Goal: Task Accomplishment & Management: Manage account settings

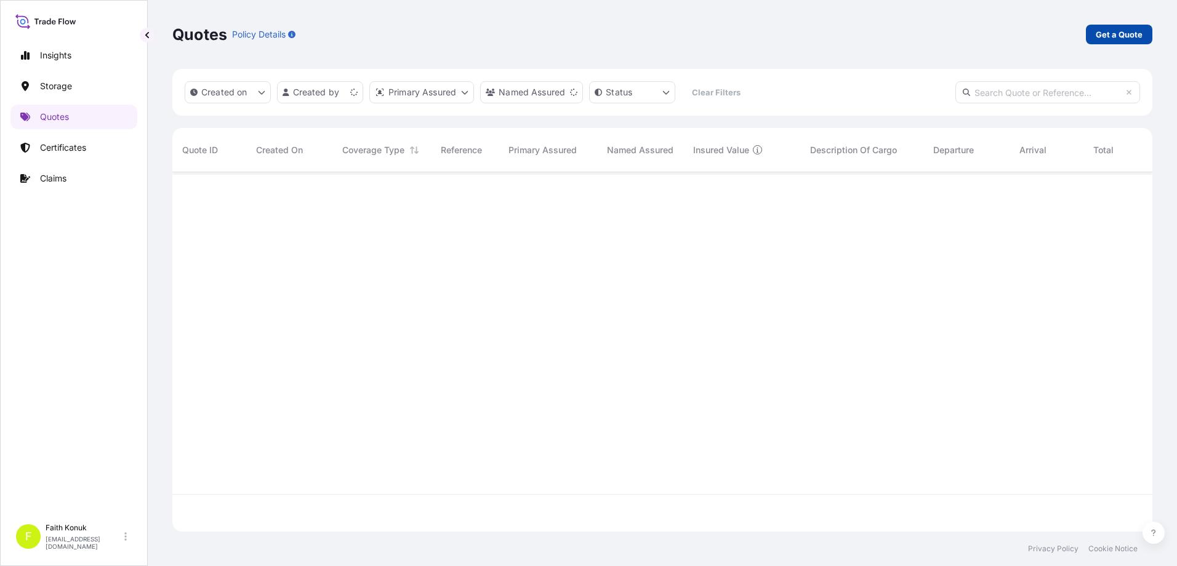
scroll to position [357, 971]
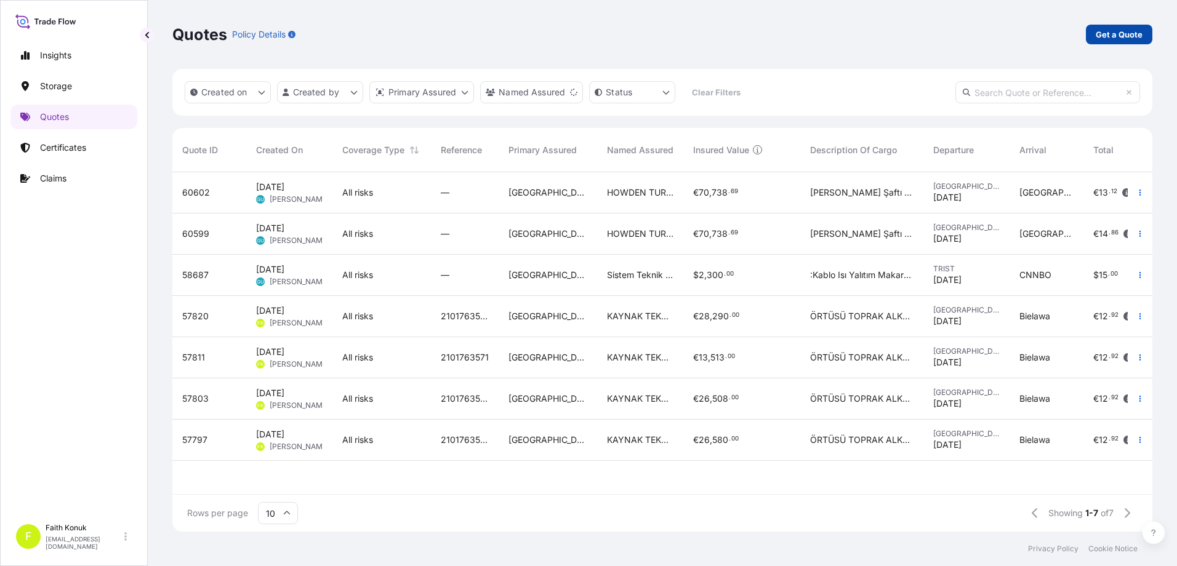
click at [1111, 39] on p "Get a Quote" at bounding box center [1119, 34] width 47 height 12
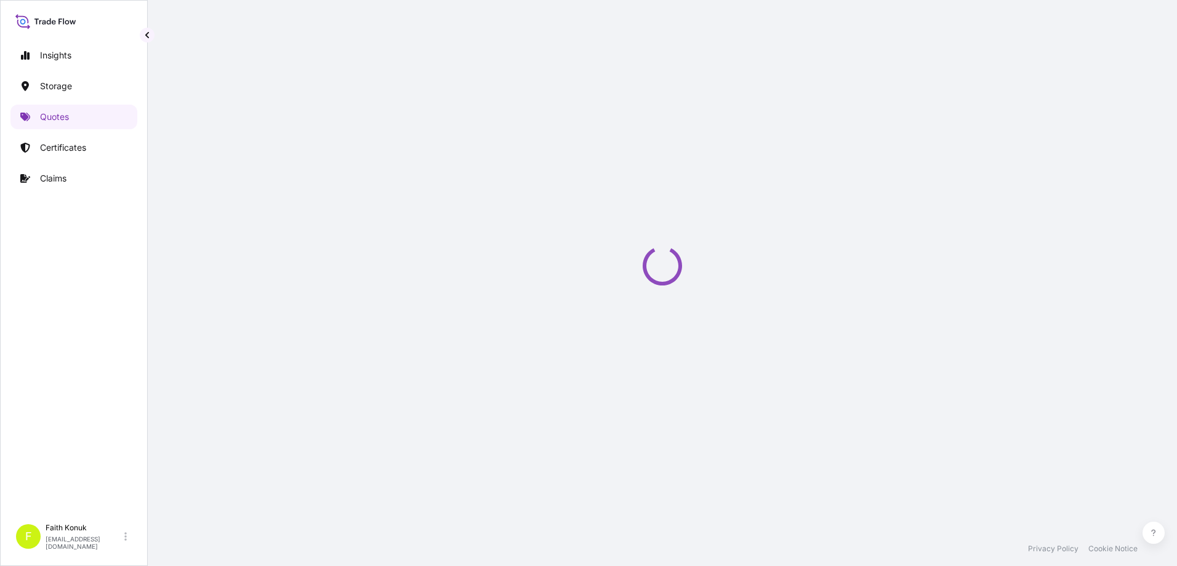
select select "Water"
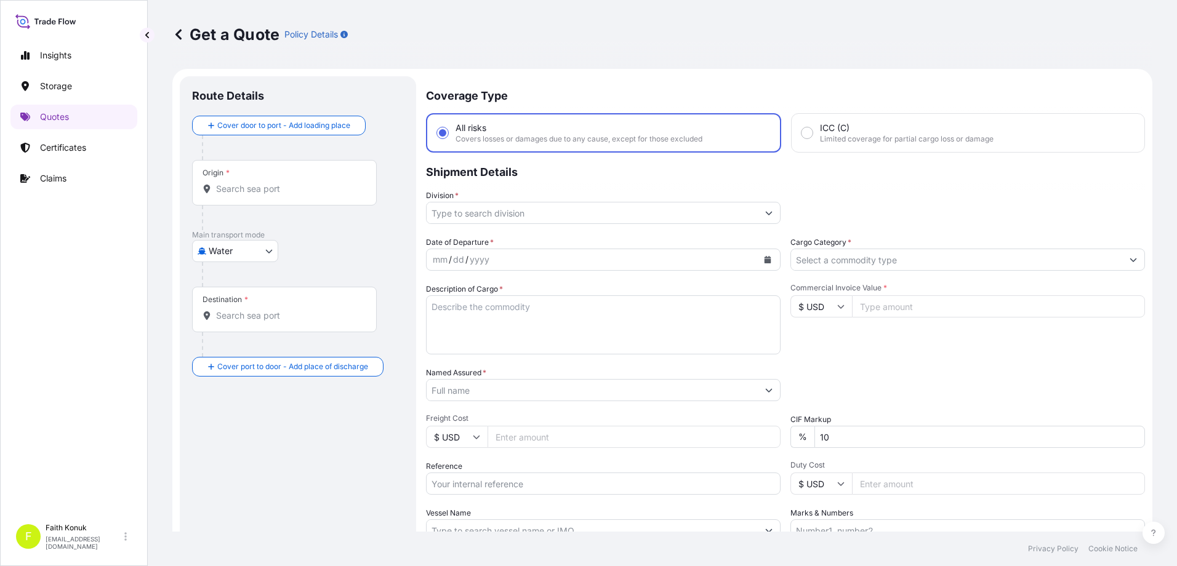
scroll to position [20, 0]
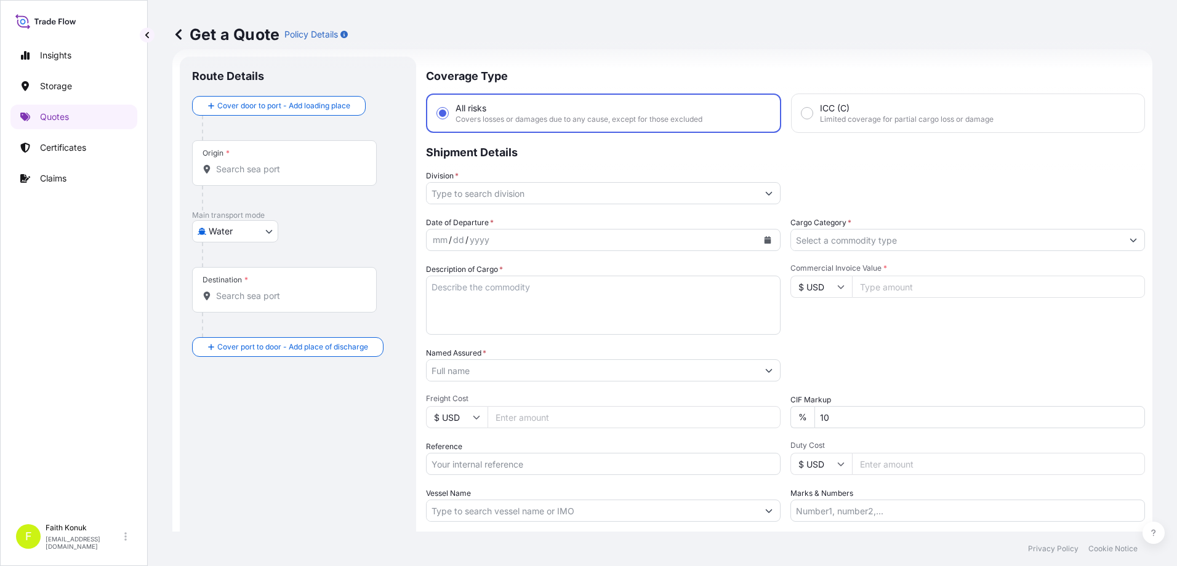
click at [209, 167] on icon at bounding box center [207, 169] width 7 height 9
click at [216, 167] on input "Origin *" at bounding box center [288, 169] width 145 height 12
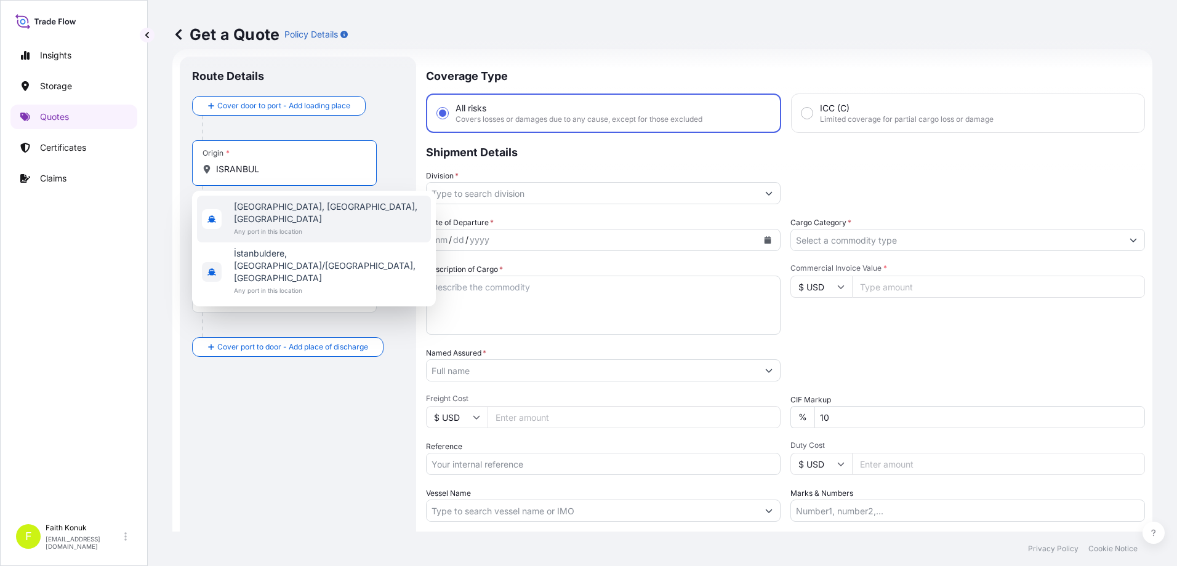
type input "[GEOGRAPHIC_DATA], [GEOGRAPHIC_DATA], [GEOGRAPHIC_DATA]"
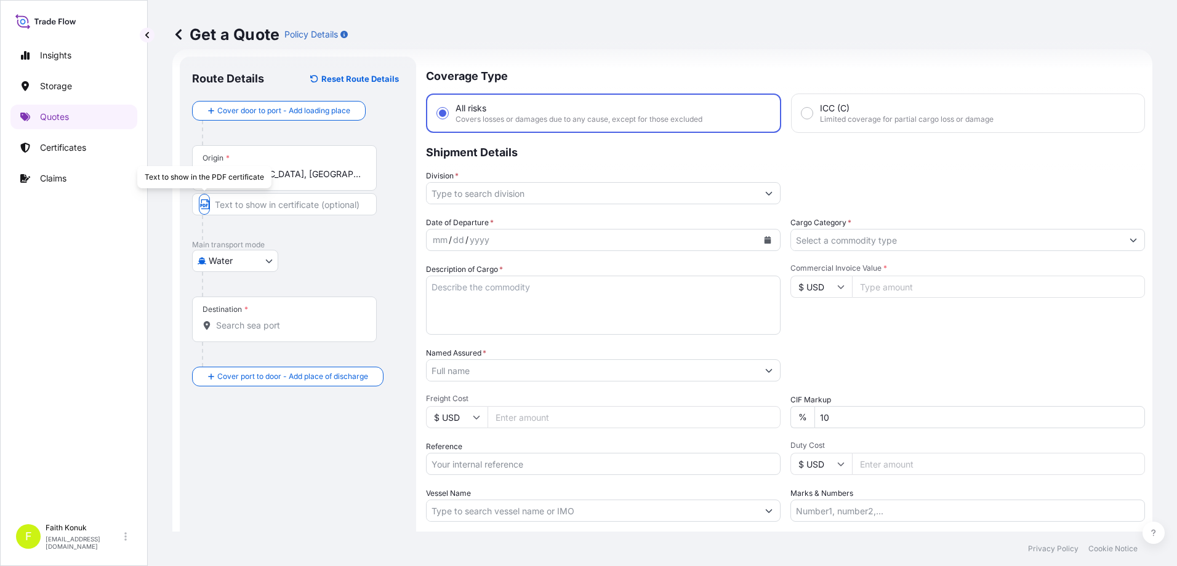
click at [353, 245] on p "Main transport mode" at bounding box center [298, 245] width 212 height 10
click at [247, 318] on div "Destination *" at bounding box center [284, 320] width 185 height 46
click at [247, 320] on input "Destination *" at bounding box center [288, 326] width 145 height 12
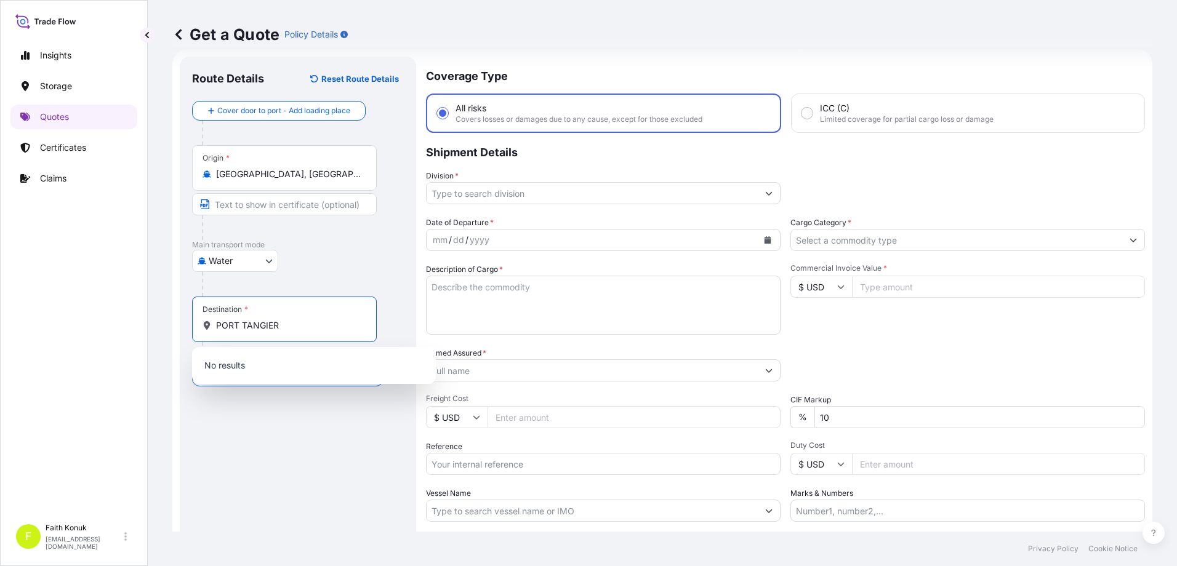
drag, startPoint x: 243, startPoint y: 327, endPoint x: 181, endPoint y: 316, distance: 63.2
click at [181, 316] on div "Route Details Reset Route Details Cover door to port - Add loading place Place …" at bounding box center [298, 335] width 236 height 557
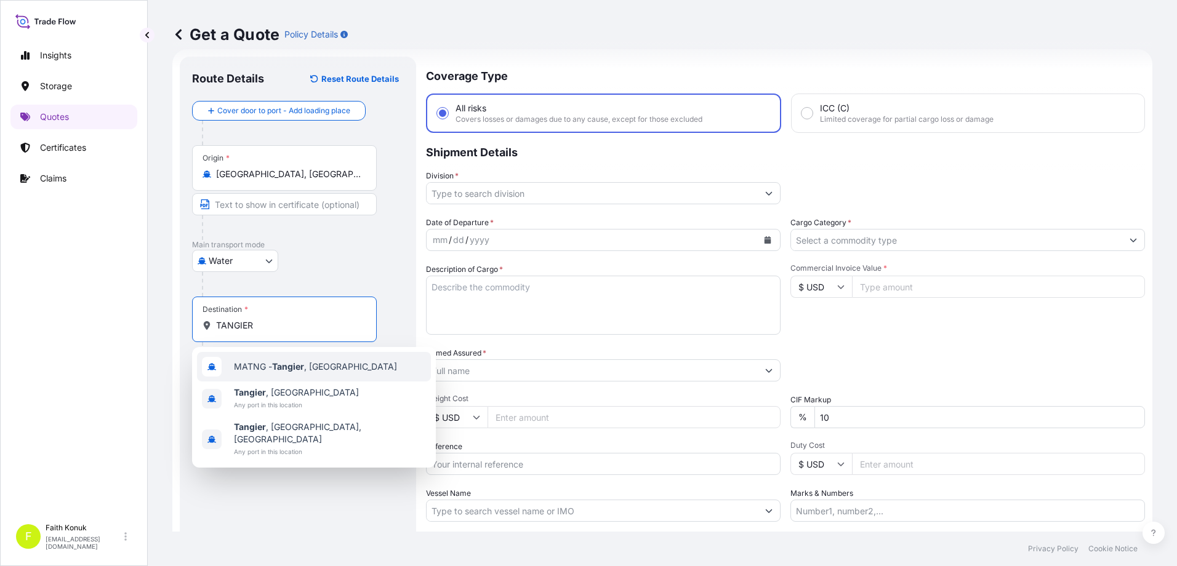
click at [334, 368] on span "MATNG - [GEOGRAPHIC_DATA] , [GEOGRAPHIC_DATA]" at bounding box center [315, 367] width 163 height 12
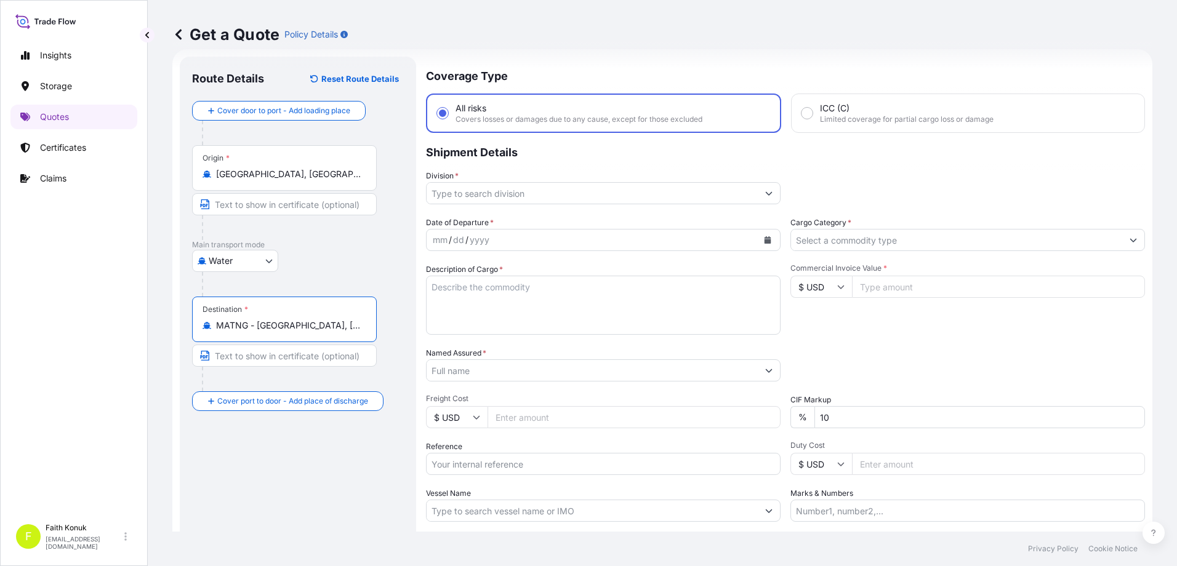
drag, startPoint x: 340, startPoint y: 328, endPoint x: 151, endPoint y: 310, distance: 189.9
click at [153, 309] on div "Get a Quote Policy Details Route Details Reset Route Details Cover door to port…" at bounding box center [662, 266] width 1029 height 532
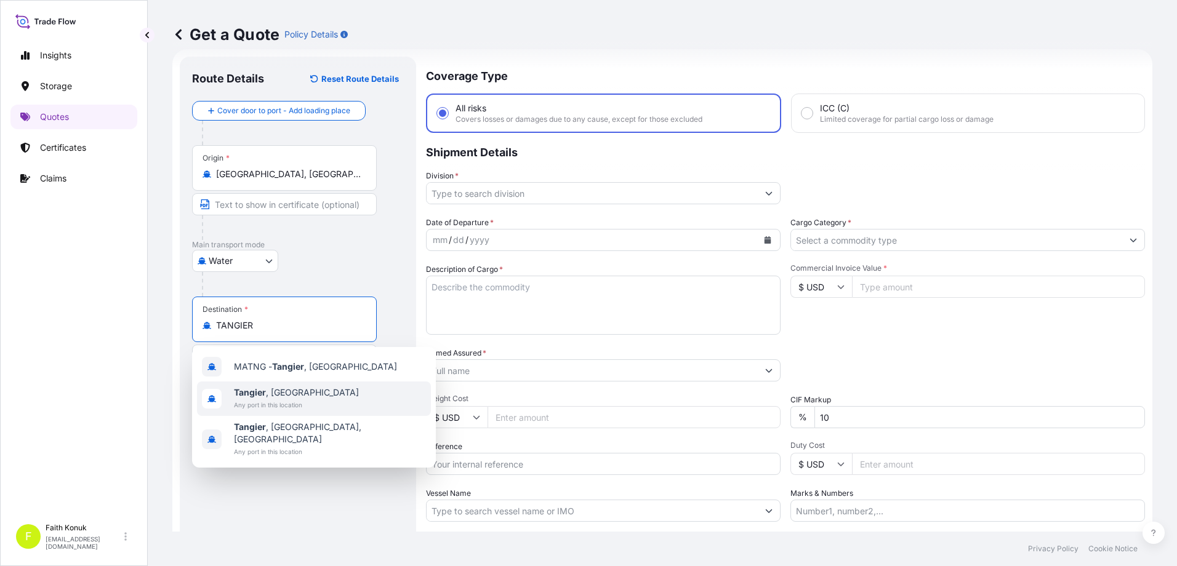
click at [278, 396] on span "[GEOGRAPHIC_DATA] , [GEOGRAPHIC_DATA]" at bounding box center [296, 393] width 125 height 12
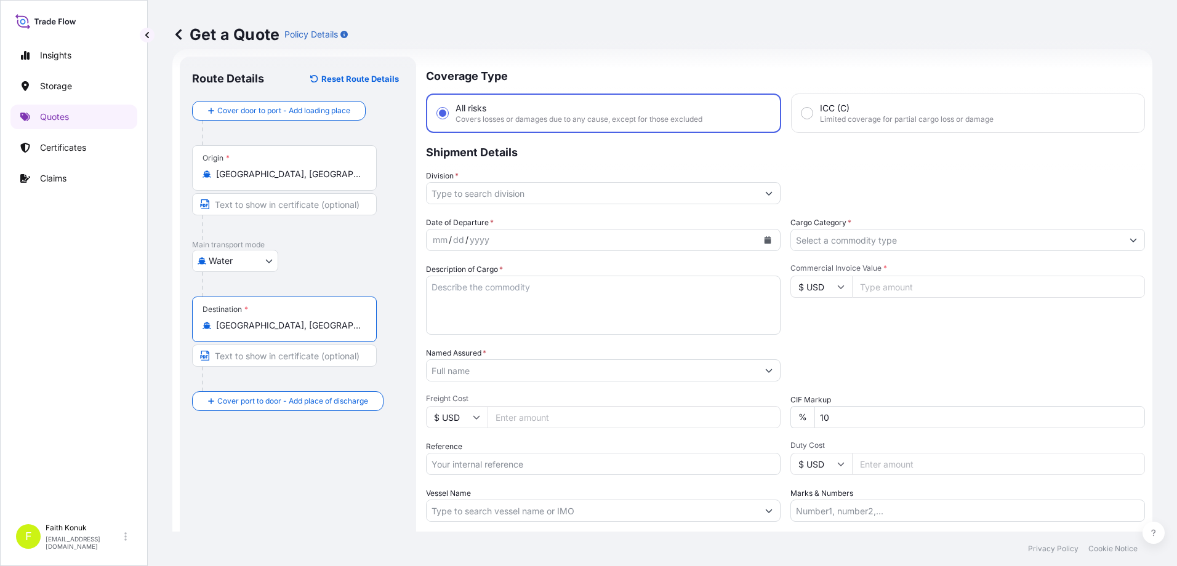
type input "[GEOGRAPHIC_DATA], [GEOGRAPHIC_DATA]"
click at [347, 253] on div "Water Air Water Inland" at bounding box center [298, 261] width 212 height 22
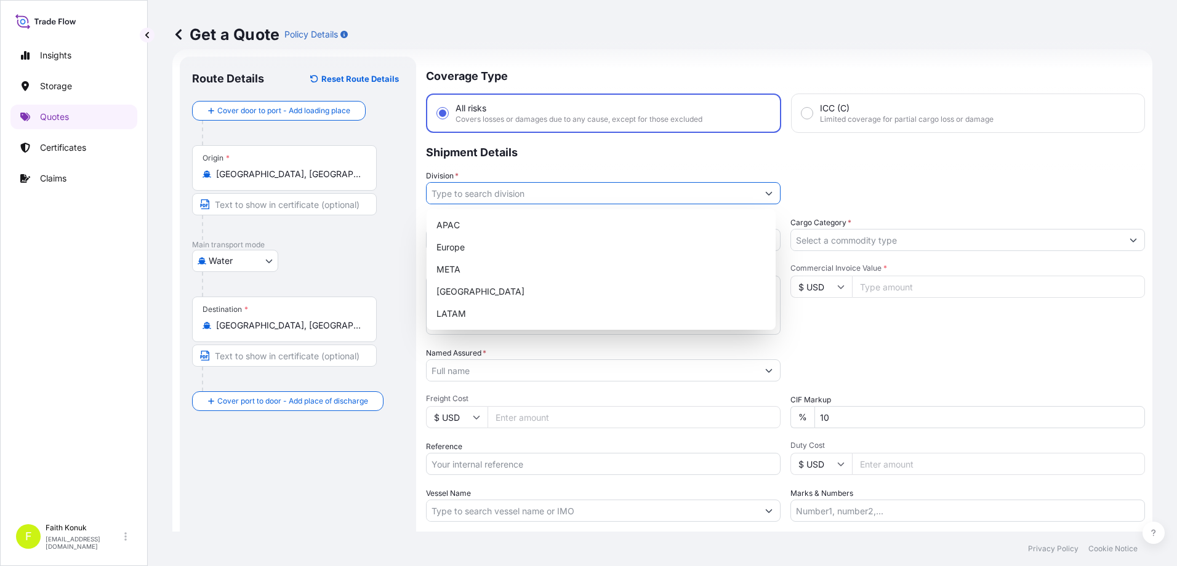
click at [480, 191] on input "Division *" at bounding box center [592, 193] width 331 height 22
click at [465, 269] on div "META" at bounding box center [601, 270] width 339 height 22
type input "META"
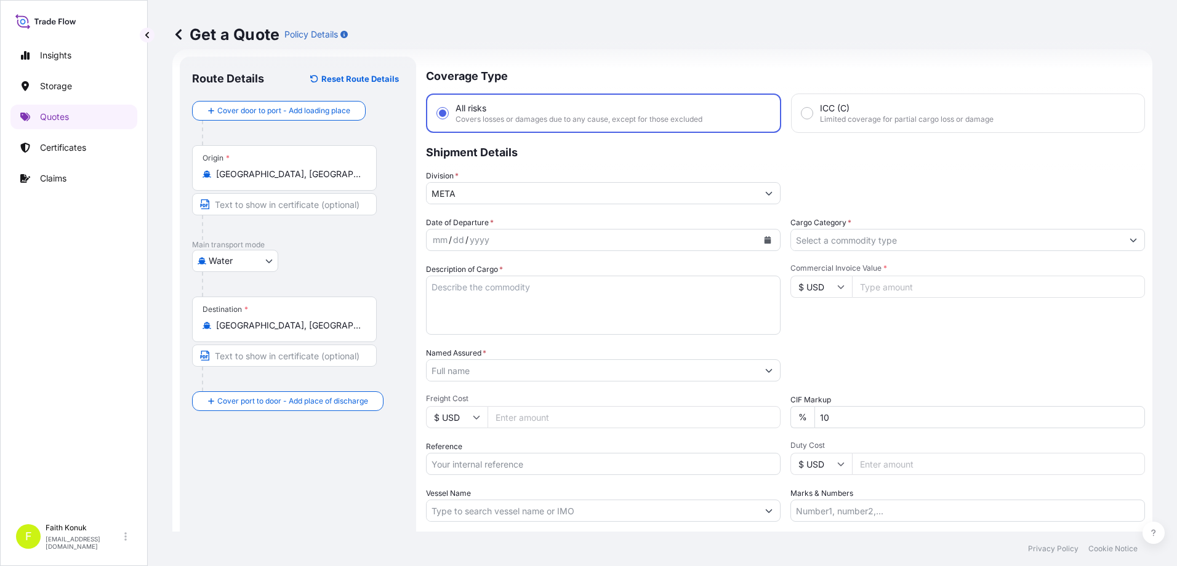
click at [550, 161] on p "Shipment Details" at bounding box center [785, 151] width 719 height 37
click at [765, 241] on icon "Calendar" at bounding box center [768, 239] width 7 height 7
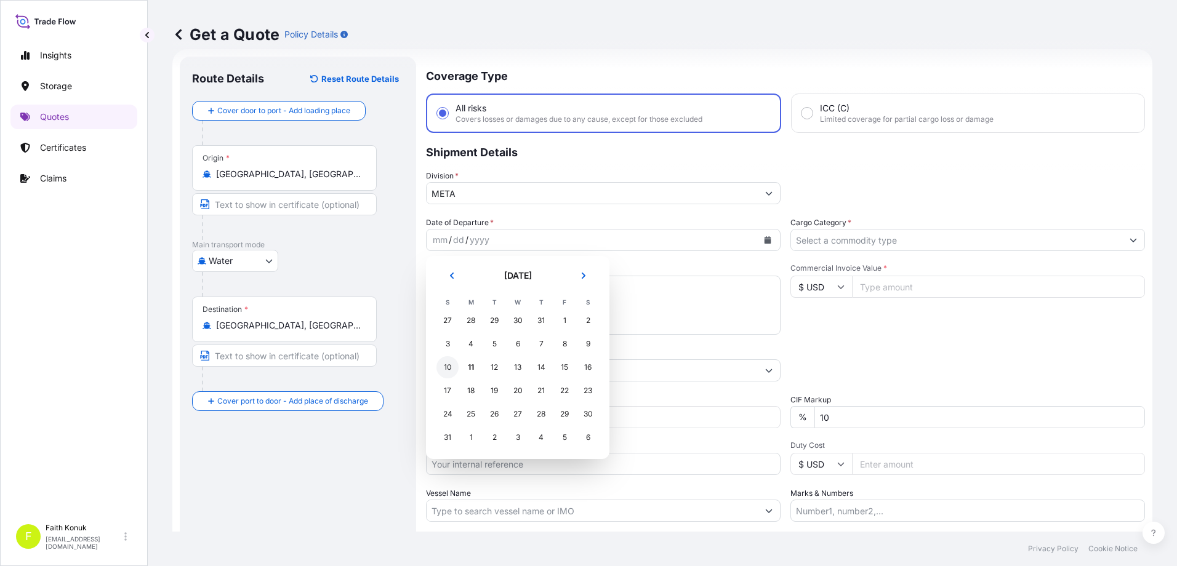
click at [453, 368] on div "10" at bounding box center [448, 367] width 22 height 22
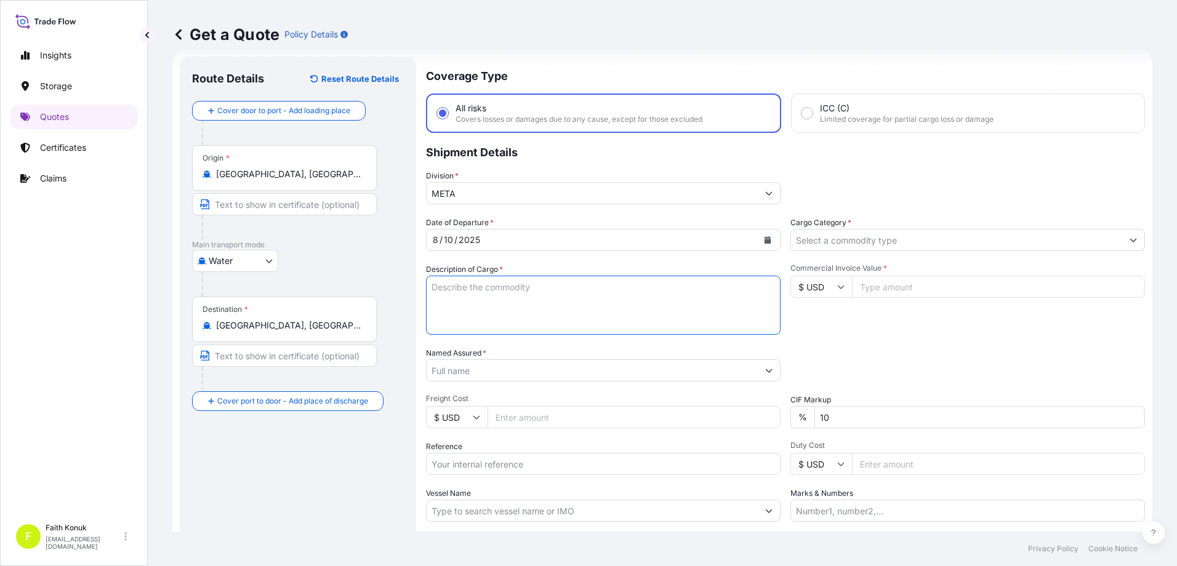
click at [462, 293] on textarea "Description of Cargo *" at bounding box center [603, 305] width 355 height 59
click at [443, 295] on textarea "Description of Cargo *" at bounding box center [603, 305] width 355 height 59
paste textarea ""TEXTILE HS CODE: 630260000019 630221000019 630251000000 940490900000 630210000…"
click at [493, 316] on textarea ""TEXTILE HS CODE: 630260000019 630221000019 630251000000 940490900000 630210000…" at bounding box center [603, 305] width 355 height 59
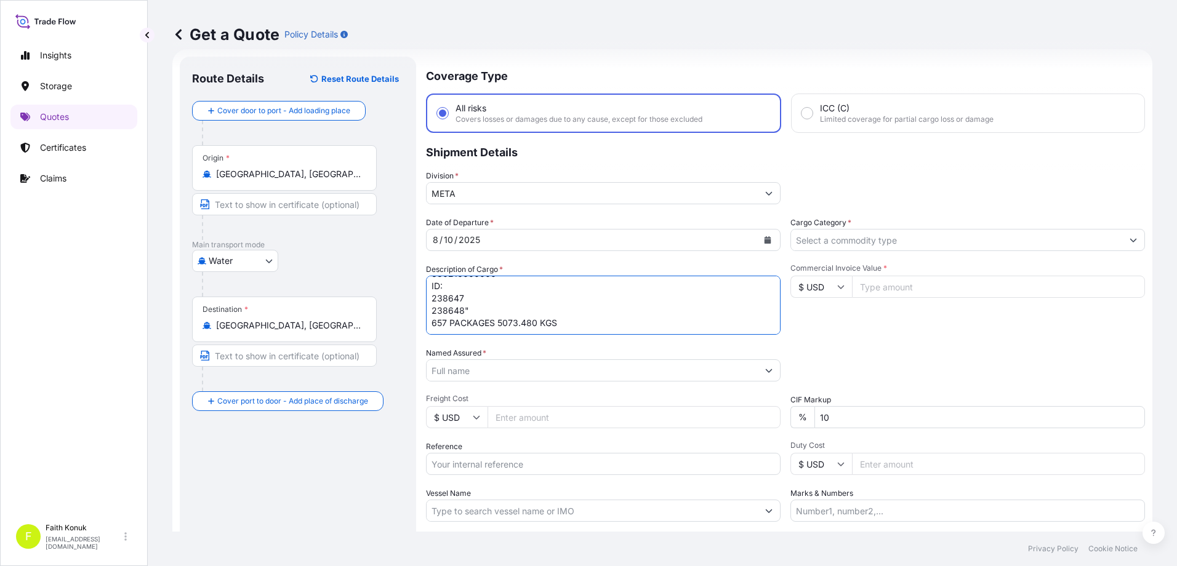
scroll to position [100, 0]
click at [444, 321] on textarea ""TEXTILE HS CODE: 630260000019 630221000019 630251000000 940490900000 630210000…" at bounding box center [603, 305] width 355 height 59
paste textarea "256648703 - TEMU7190675"
type textarea ""TEXTILE HS CODE: 630260000019 630221000019 630251000000 940490900000 630210000…"
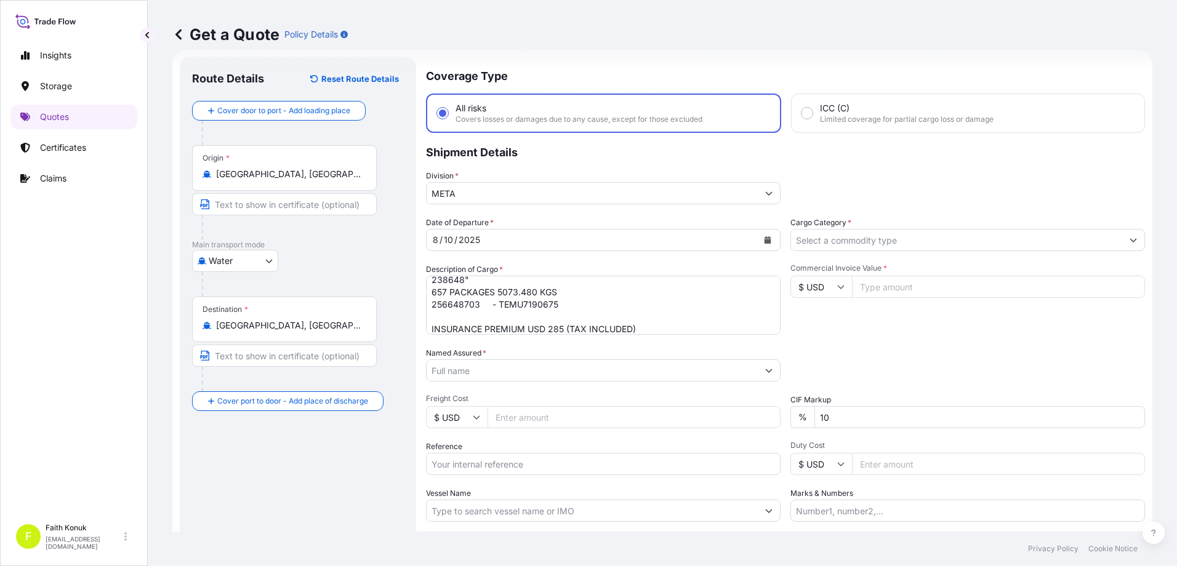
click at [483, 366] on input "Named Assured *" at bounding box center [592, 371] width 331 height 22
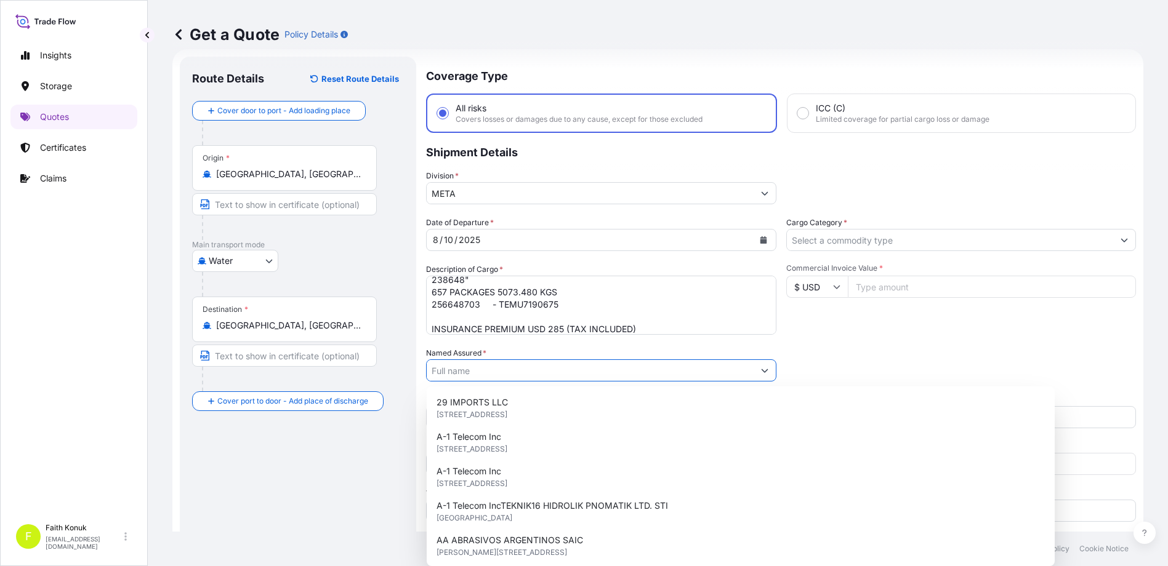
paste input "LC WAIKIKI MAGAZACILIK HIZMETLERI TICARET AS"
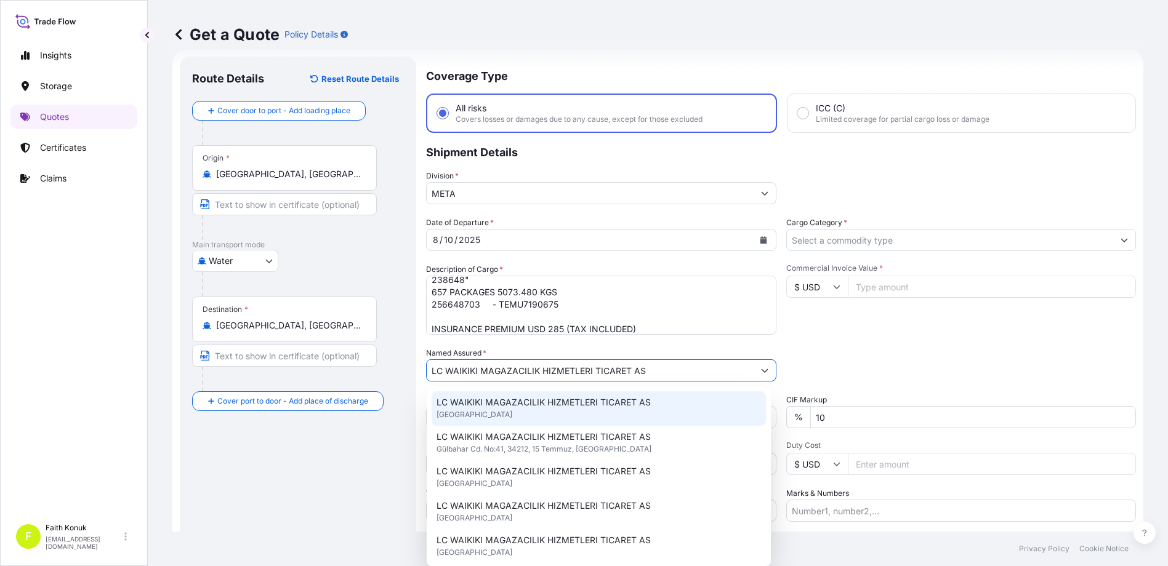
click at [504, 401] on span "LC WAIKIKI MAGAZACILIK HIZMETLERI TICARET AS" at bounding box center [544, 402] width 214 height 12
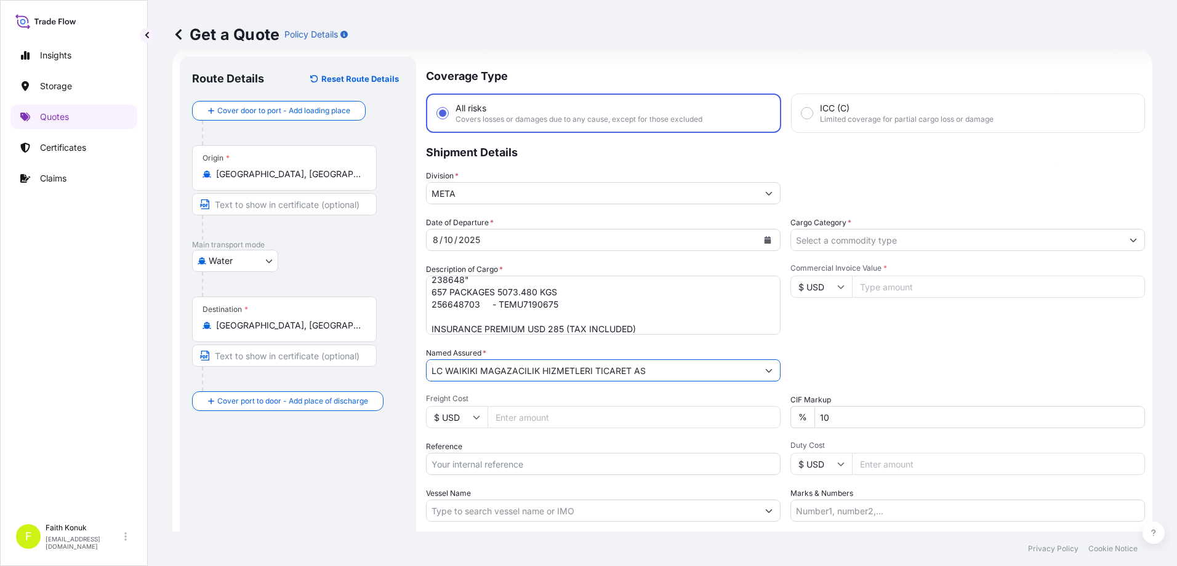
type input "LC WAIKIKI MAGAZACILIK HIZMETLERI TICARET AS"
click at [640, 347] on div "Date of Departure * [DATE] Cargo Category * Description of Cargo * "TEXTILE HS …" at bounding box center [785, 369] width 719 height 305
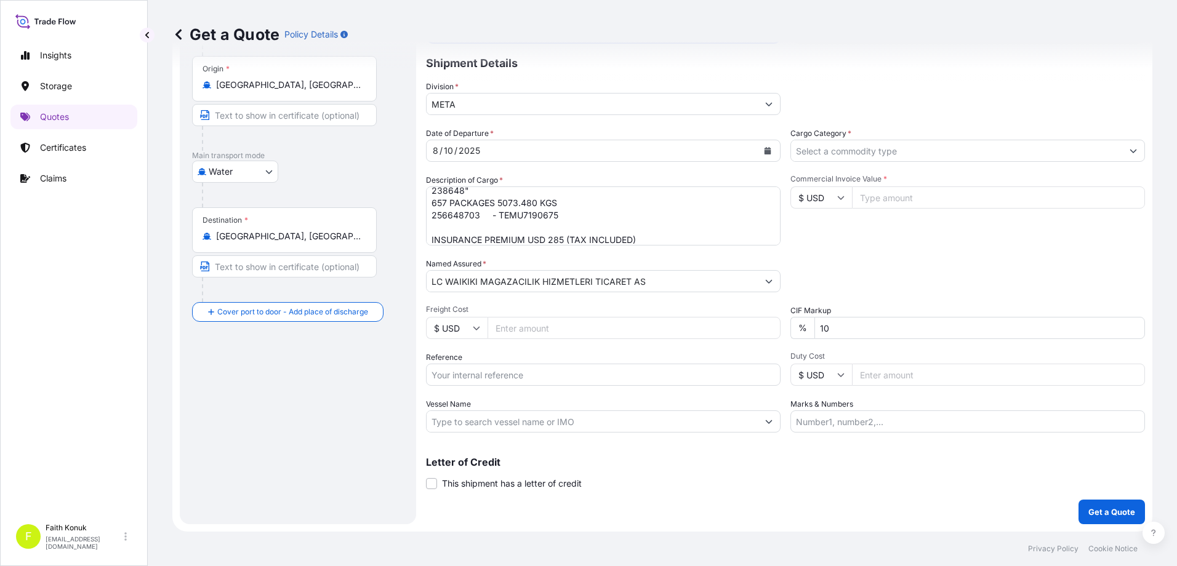
click at [465, 371] on input "Reference" at bounding box center [603, 375] width 355 height 22
paste input "2501768883"
type input "2501768883"
click at [489, 398] on div "Date of Departure * [DATE] Cargo Category * Description of Cargo * "TEXTILE HS …" at bounding box center [785, 279] width 719 height 305
click at [496, 422] on input "Vessel Name" at bounding box center [592, 422] width 331 height 22
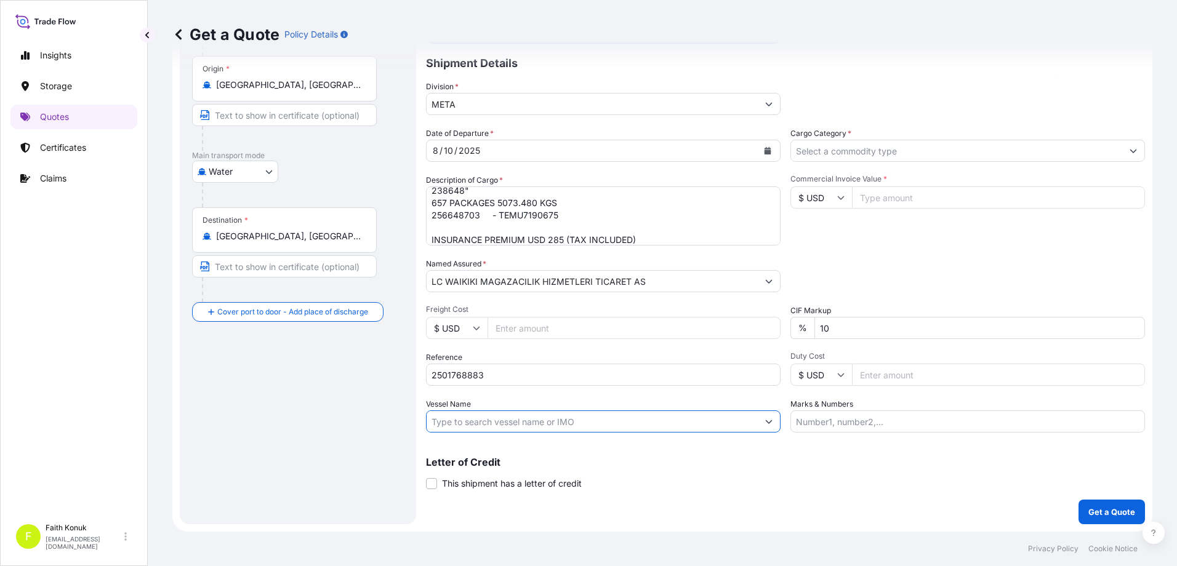
paste input "[PERSON_NAME]"
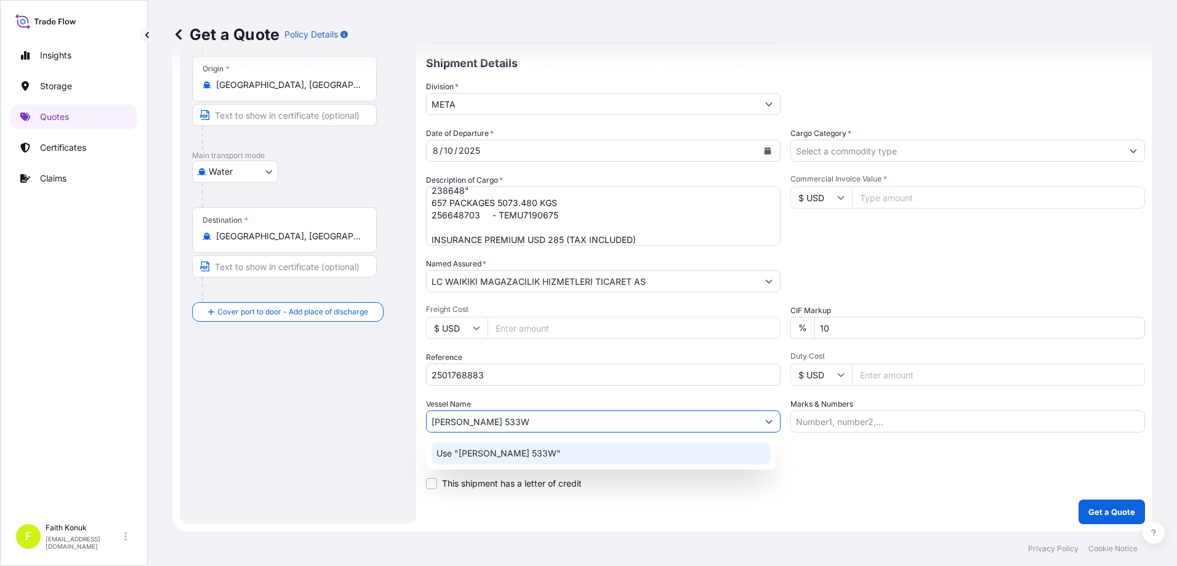
click at [537, 449] on p "Use "[PERSON_NAME] 533W"" at bounding box center [499, 454] width 124 height 12
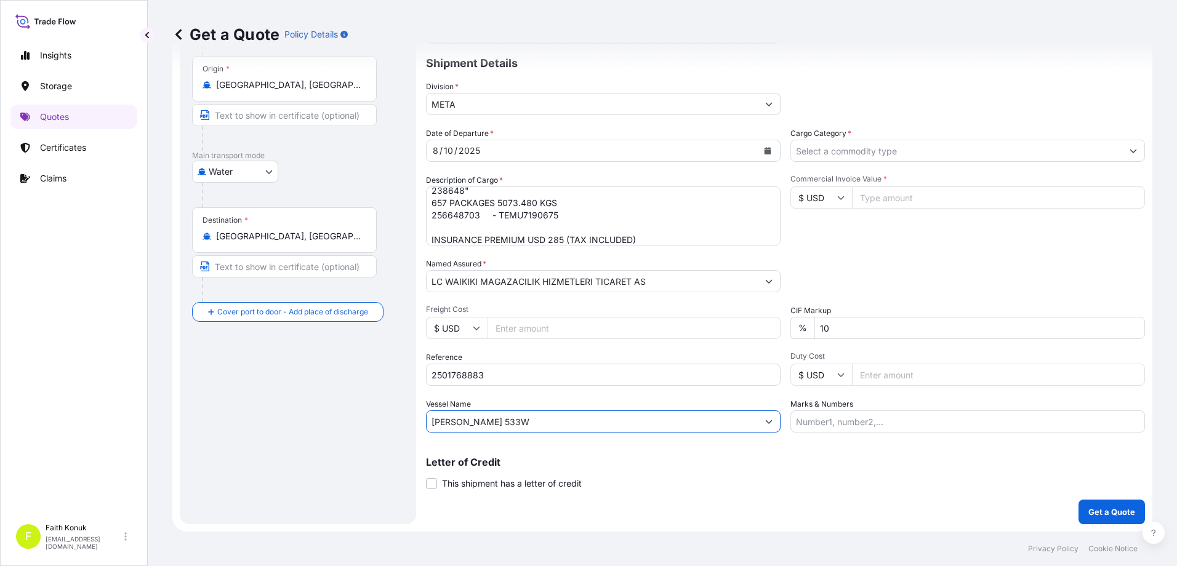
type input "[PERSON_NAME] 533W"
click at [848, 260] on div "Packing Category Type to search a container mode Please select a primary mode o…" at bounding box center [968, 275] width 355 height 34
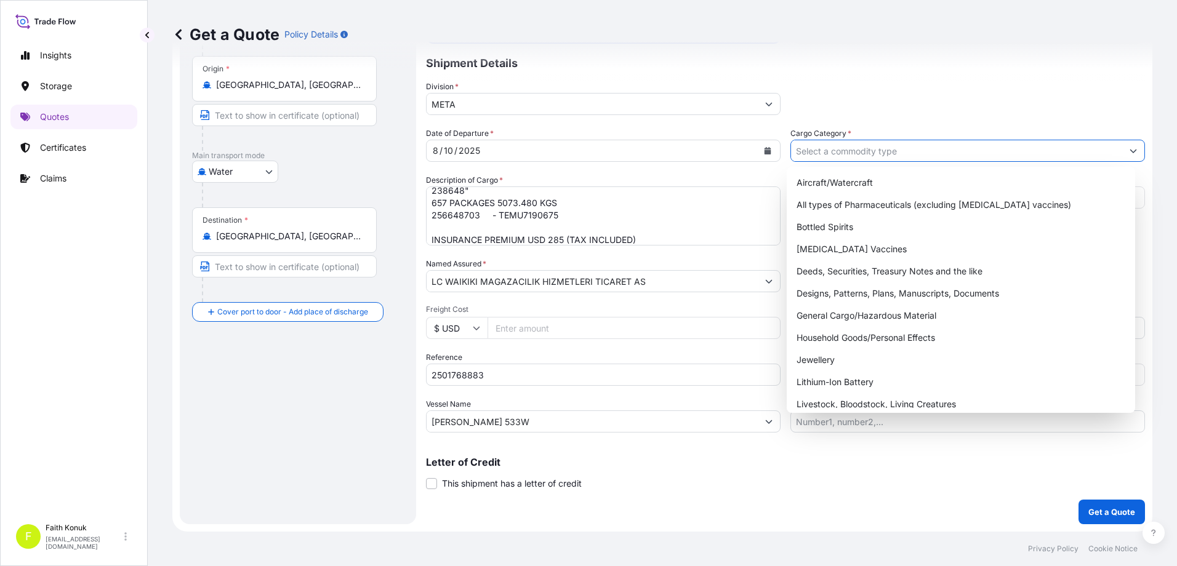
click at [845, 151] on input "Cargo Category *" at bounding box center [956, 151] width 331 height 22
click at [829, 311] on div "General Cargo/Hazardous Material" at bounding box center [961, 316] width 339 height 22
type input "General Cargo/Hazardous Material"
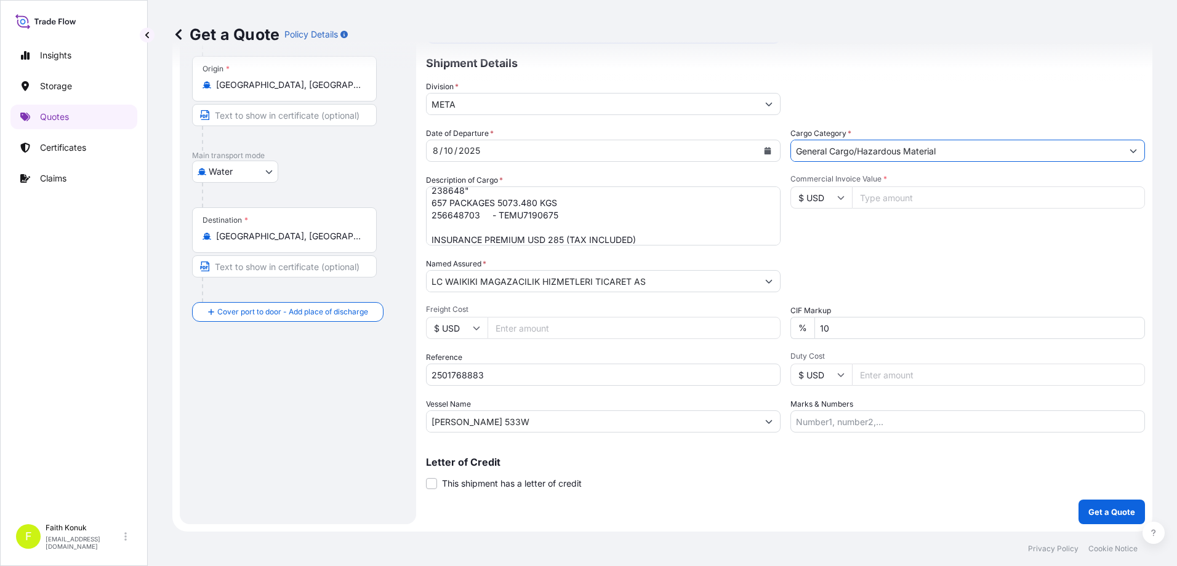
click at [871, 233] on div "Commercial Invoice Value * $ USD" at bounding box center [968, 209] width 355 height 71
click at [838, 196] on icon at bounding box center [841, 198] width 7 height 4
click at [821, 236] on div "€ EUR" at bounding box center [817, 231] width 52 height 23
type input "€ EUR"
click at [891, 203] on input "Commercial Invoice Value *" at bounding box center [998, 198] width 293 height 22
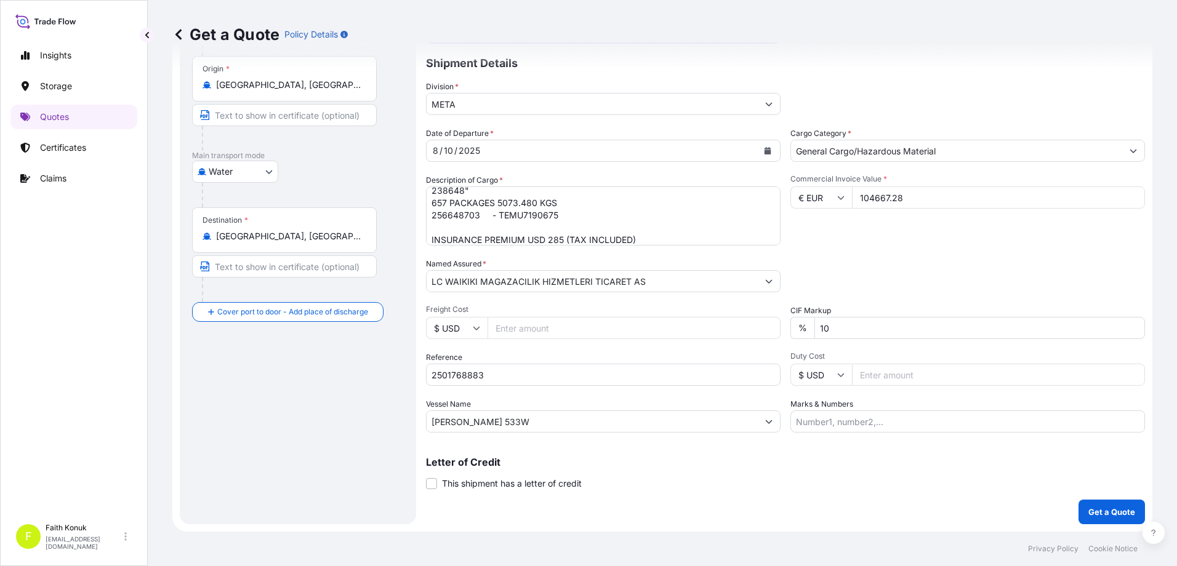
type input "104667.28"
click at [865, 243] on div "Commercial Invoice Value * € EUR 104667.28" at bounding box center [968, 209] width 355 height 71
click at [1088, 510] on p "Get a Quote" at bounding box center [1111, 512] width 47 height 12
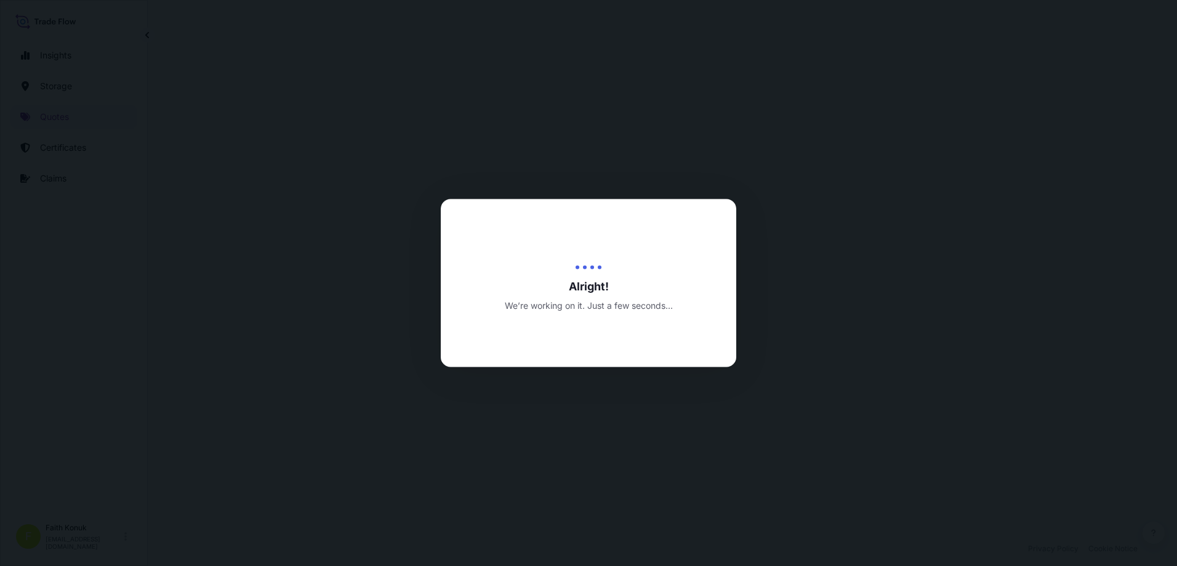
select select "Water"
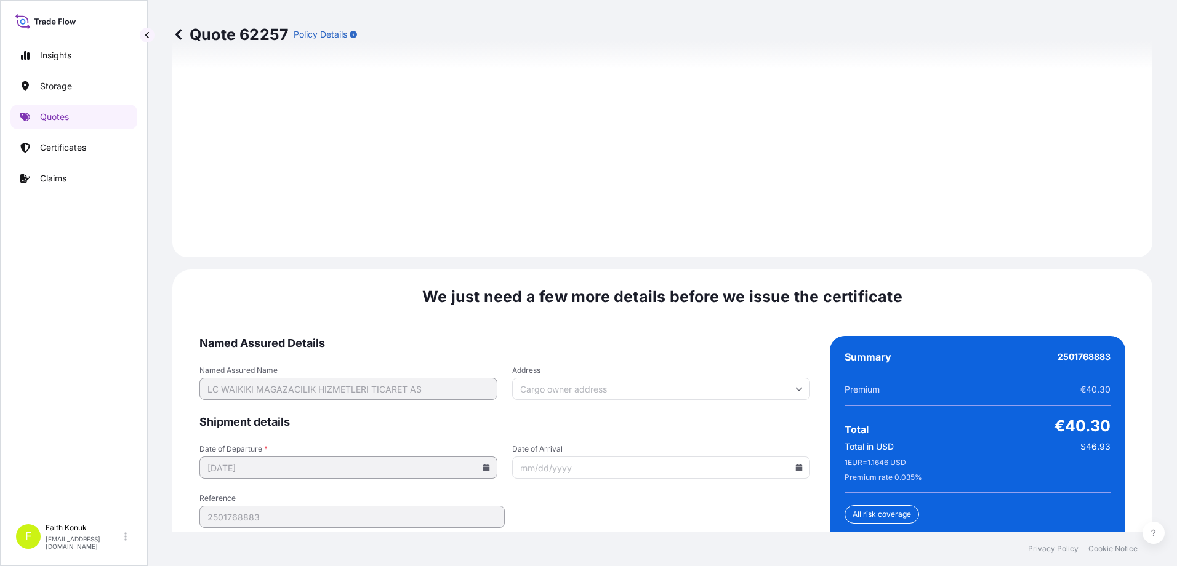
scroll to position [1819, 0]
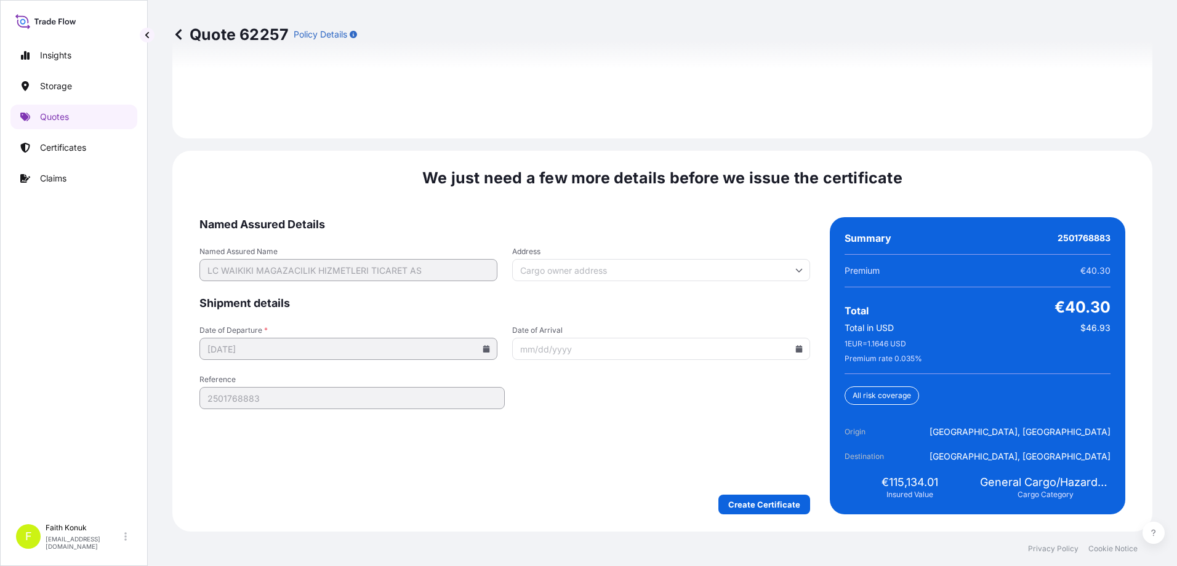
click at [770, 515] on div "We just need a few more details before we issue the certificate Named Assured D…" at bounding box center [662, 341] width 980 height 381
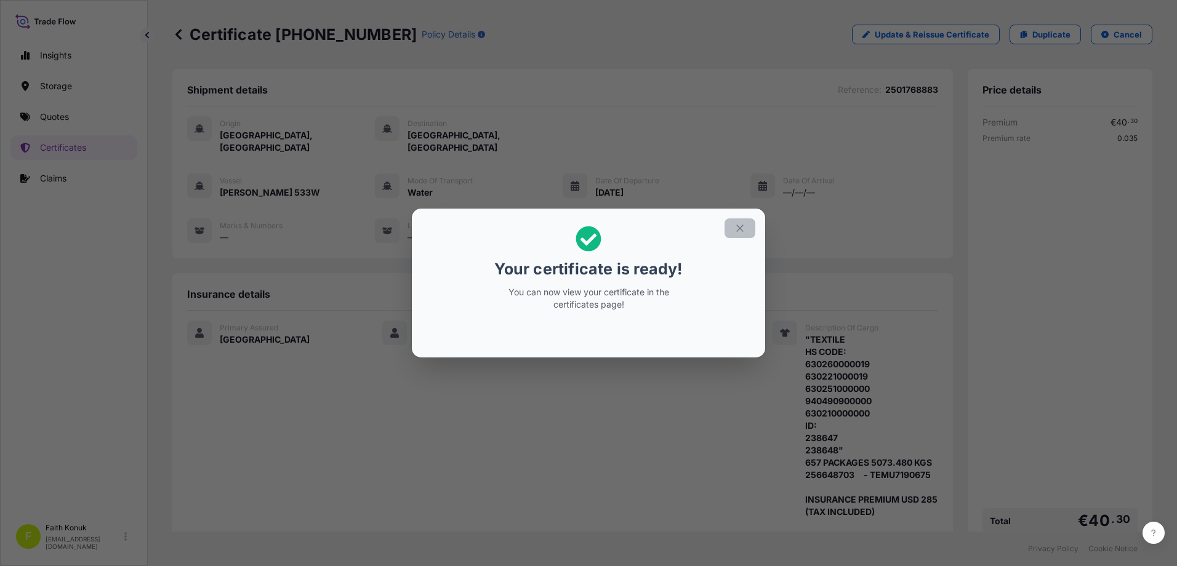
click at [737, 229] on icon "button" at bounding box center [739, 228] width 11 height 11
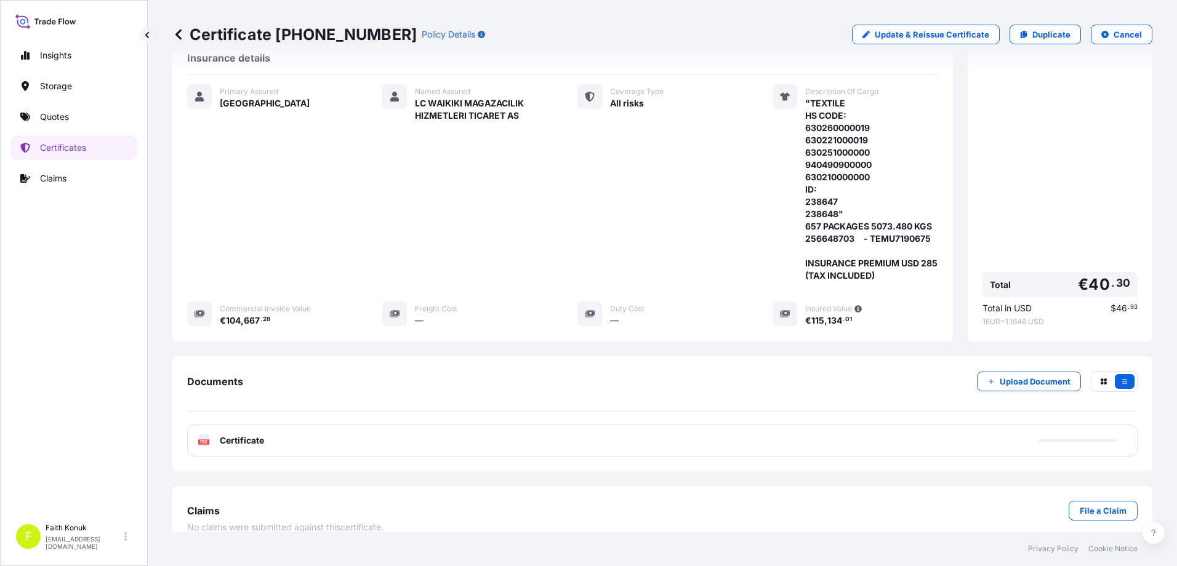
scroll to position [241, 0]
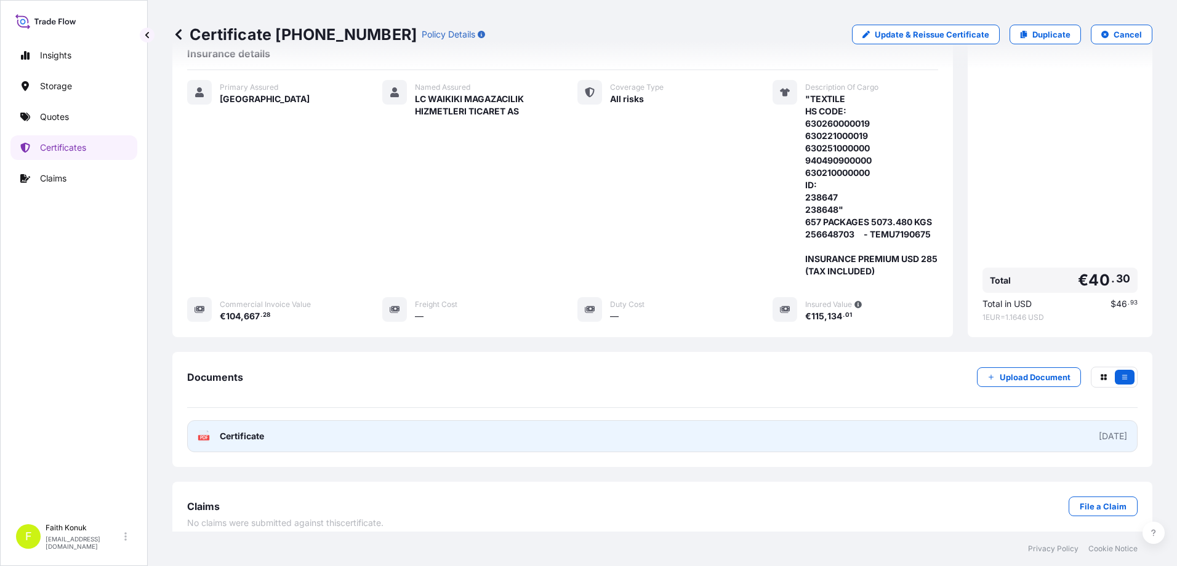
click at [223, 430] on span "Certificate" at bounding box center [242, 436] width 44 height 12
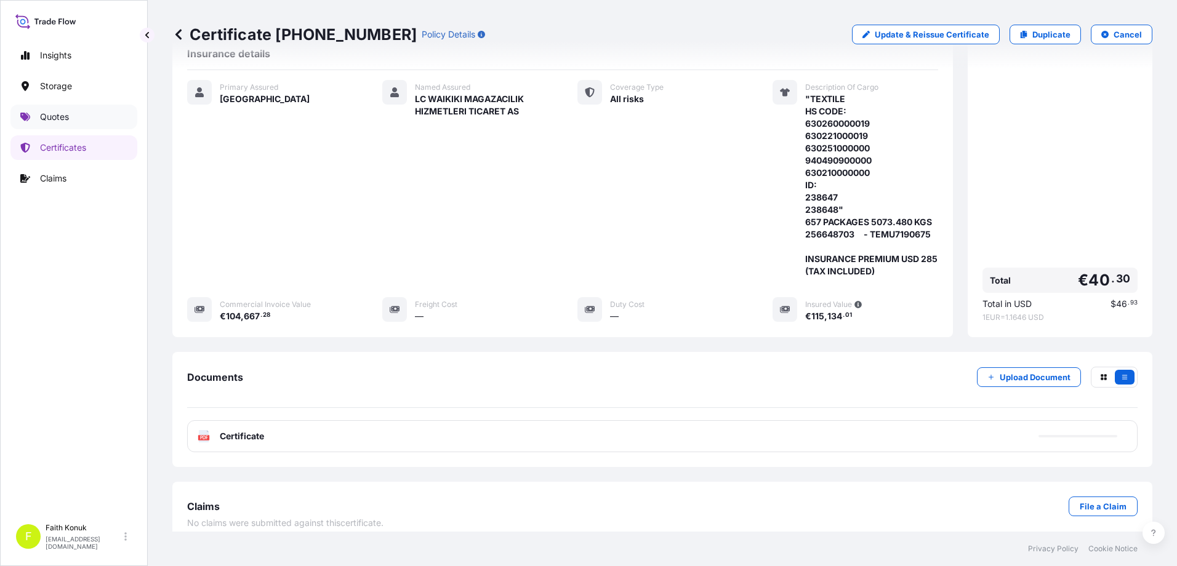
click at [75, 113] on link "Quotes" at bounding box center [73, 117] width 127 height 25
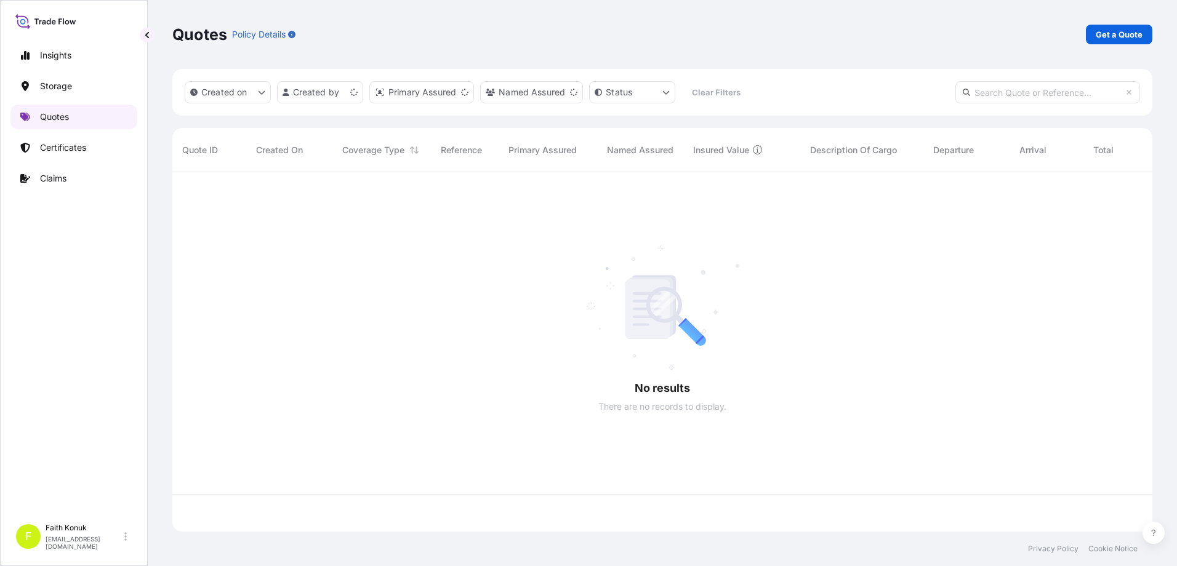
scroll to position [357, 971]
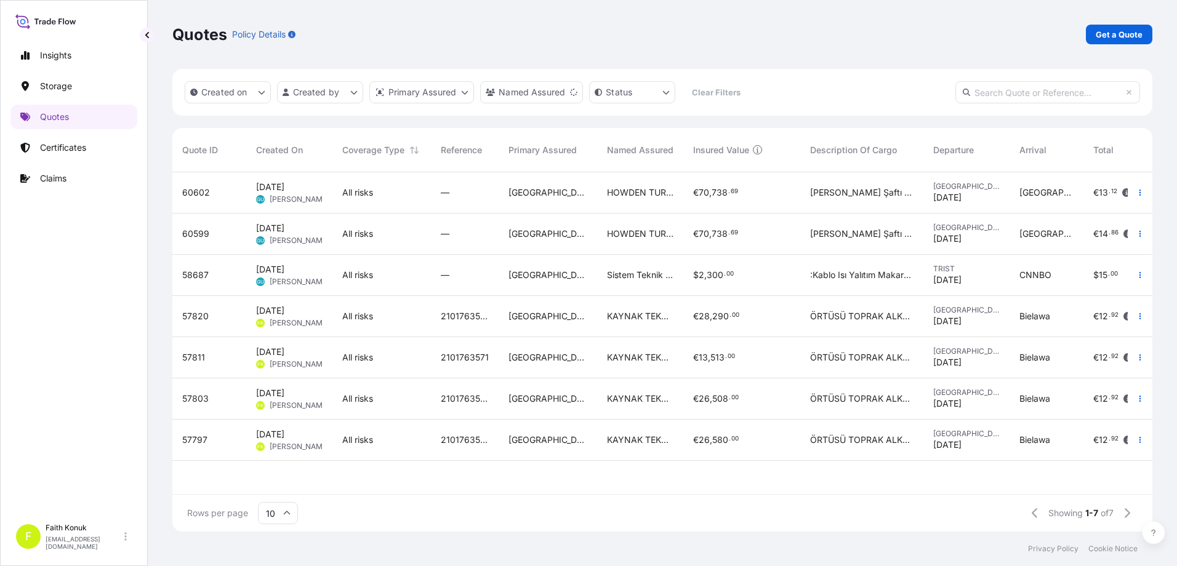
click at [1010, 94] on input "text" at bounding box center [1048, 92] width 185 height 22
paste input "[PHONE_NUMBER]"
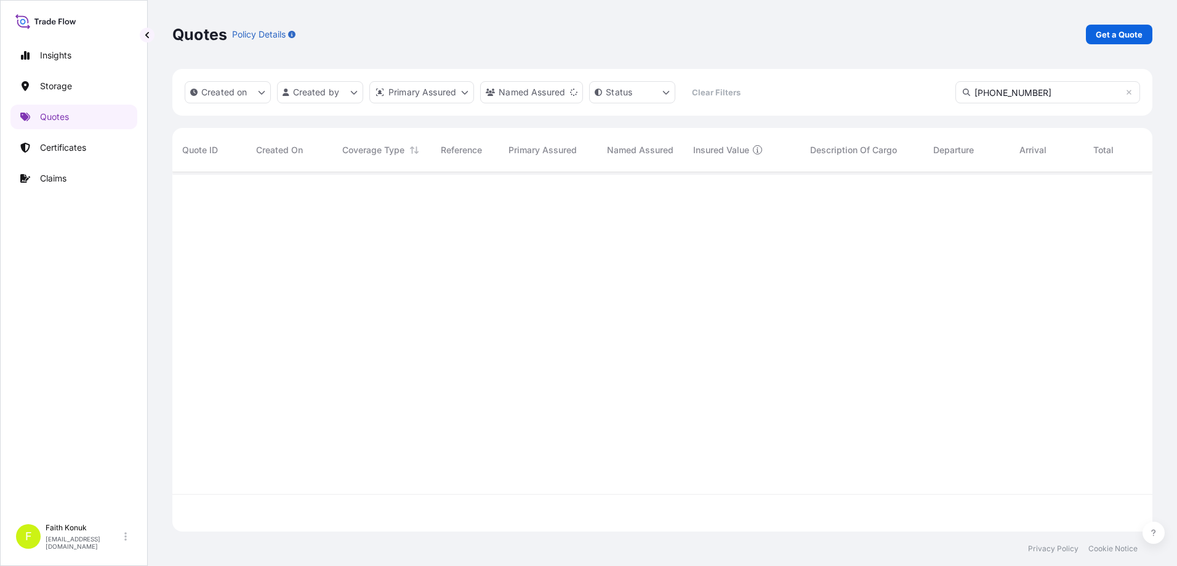
type input "[PHONE_NUMBER]"
click at [1100, 37] on p "Get a Quote" at bounding box center [1119, 34] width 47 height 12
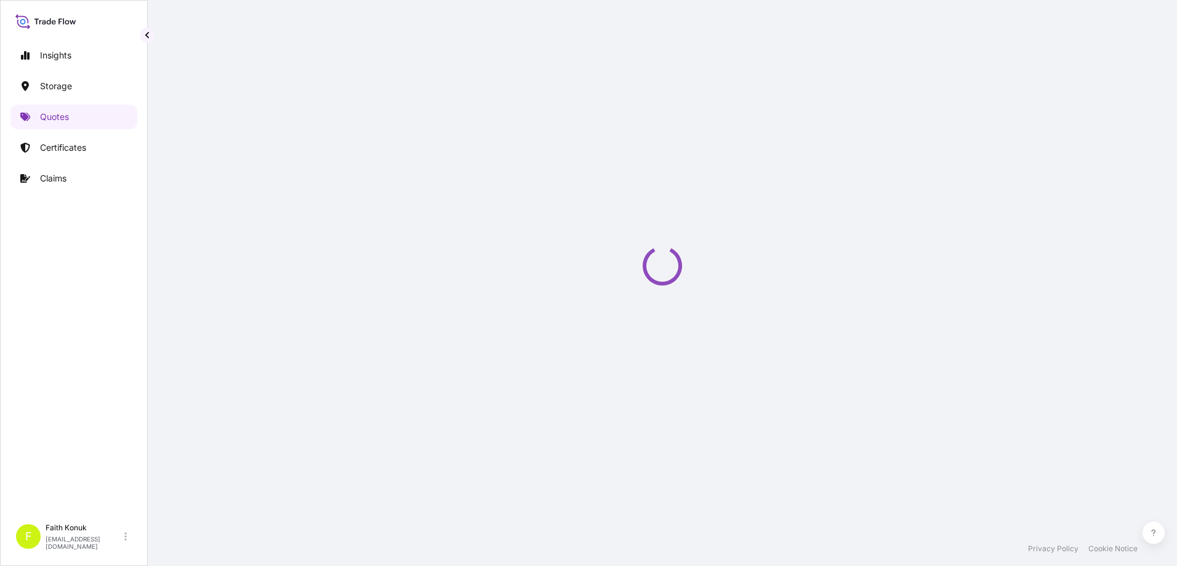
select select "Water"
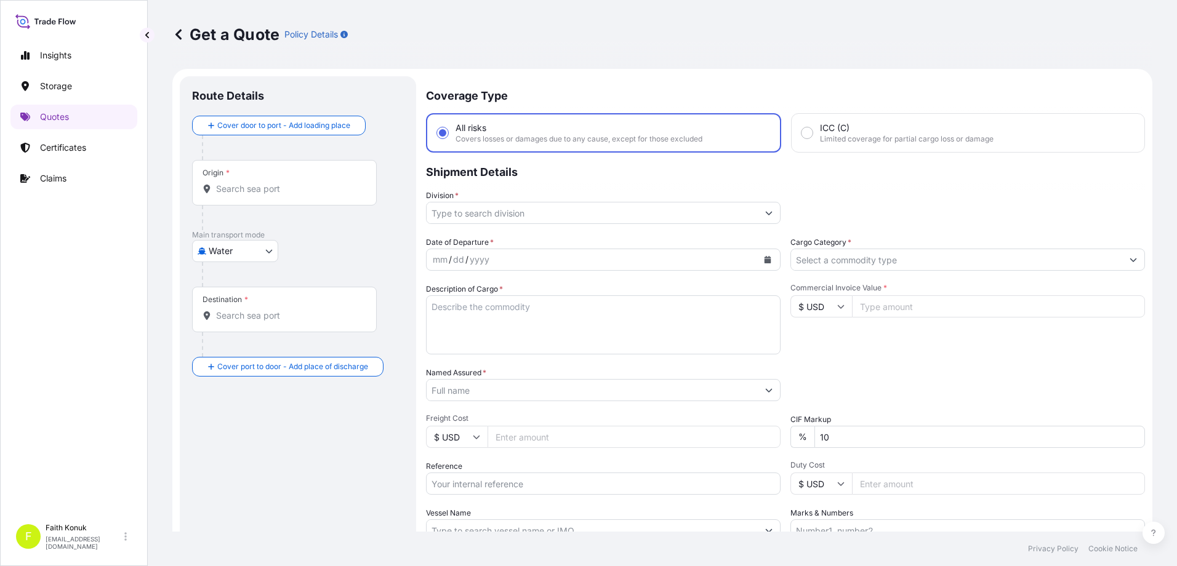
scroll to position [20, 0]
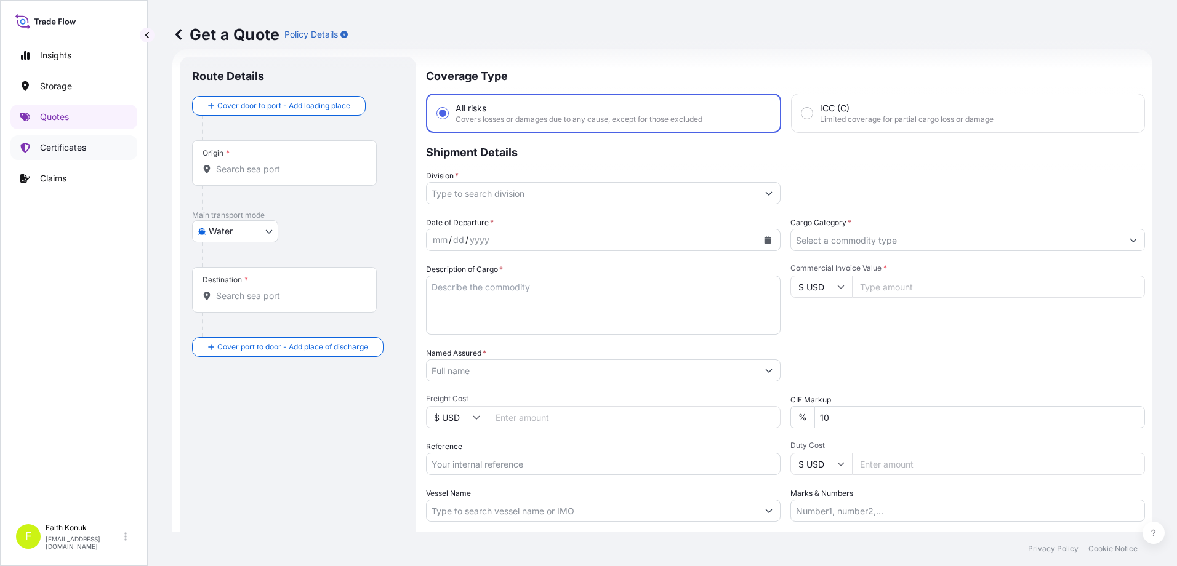
click at [58, 150] on p "Certificates" at bounding box center [63, 148] width 46 height 12
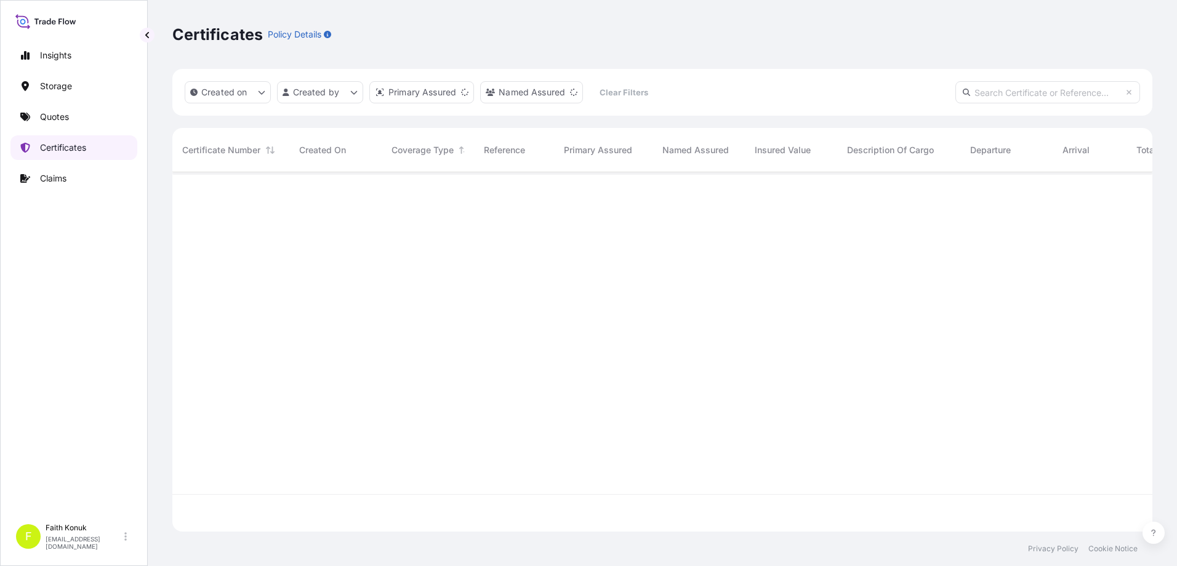
scroll to position [357, 971]
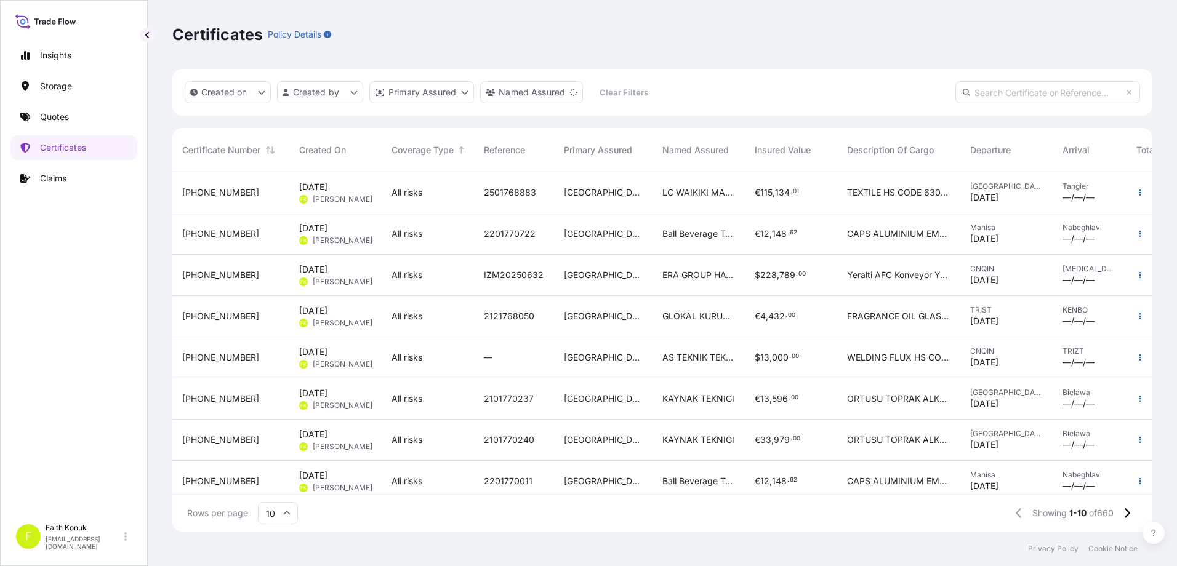
click at [1025, 91] on input "text" at bounding box center [1048, 92] width 185 height 22
paste input "[PHONE_NUMBER]"
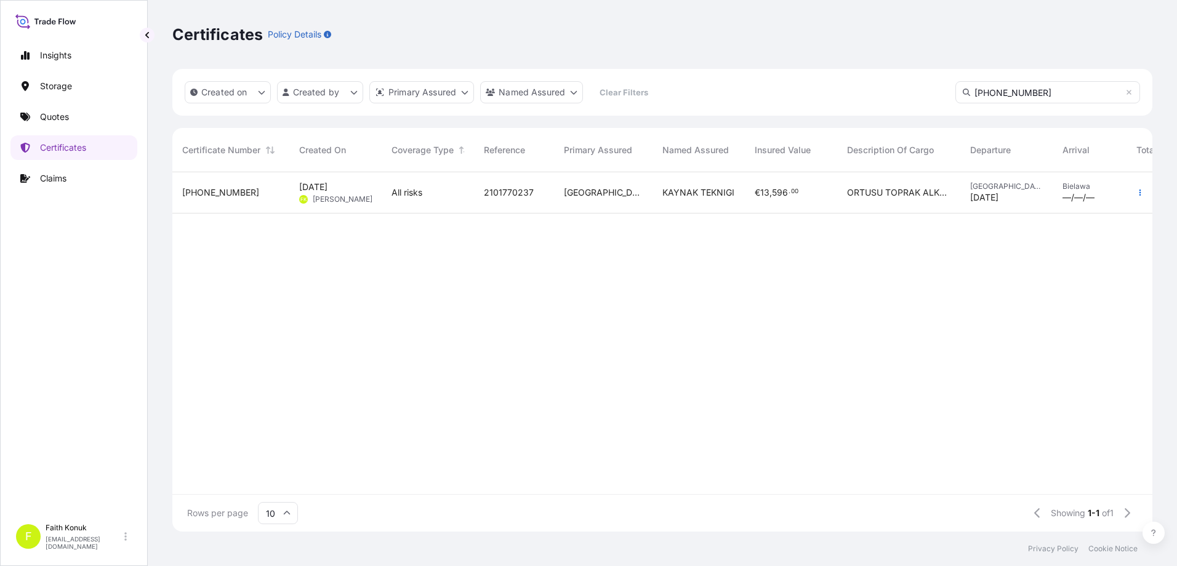
type input "[PHONE_NUMBER]"
click at [270, 187] on div "[PHONE_NUMBER]" at bounding box center [230, 193] width 97 height 12
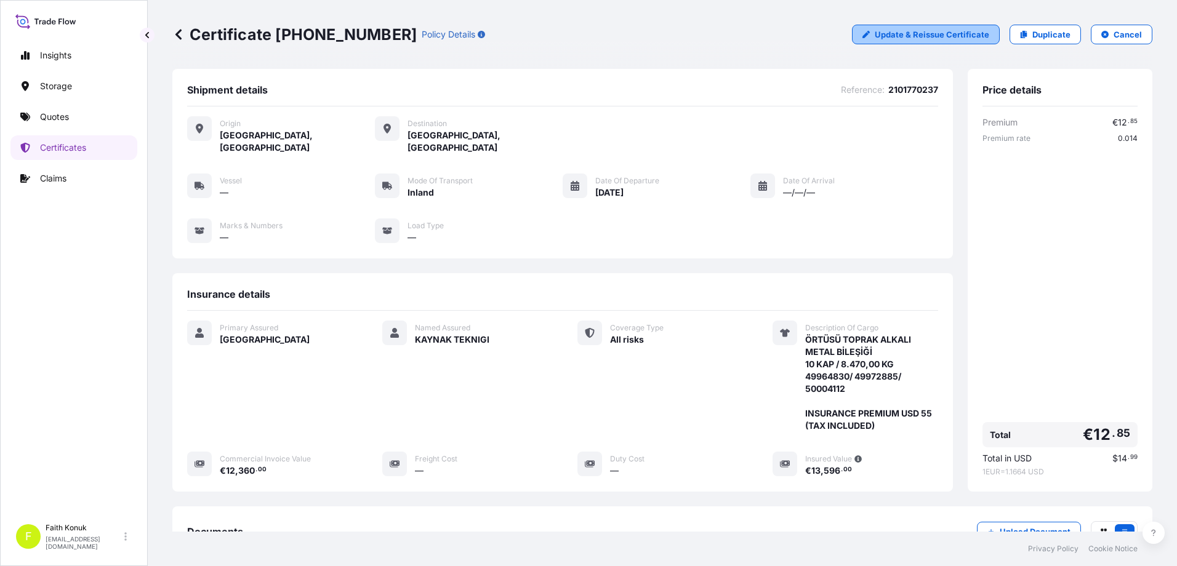
click at [879, 39] on p "Update & Reissue Certificate" at bounding box center [932, 34] width 115 height 12
select select "Inland"
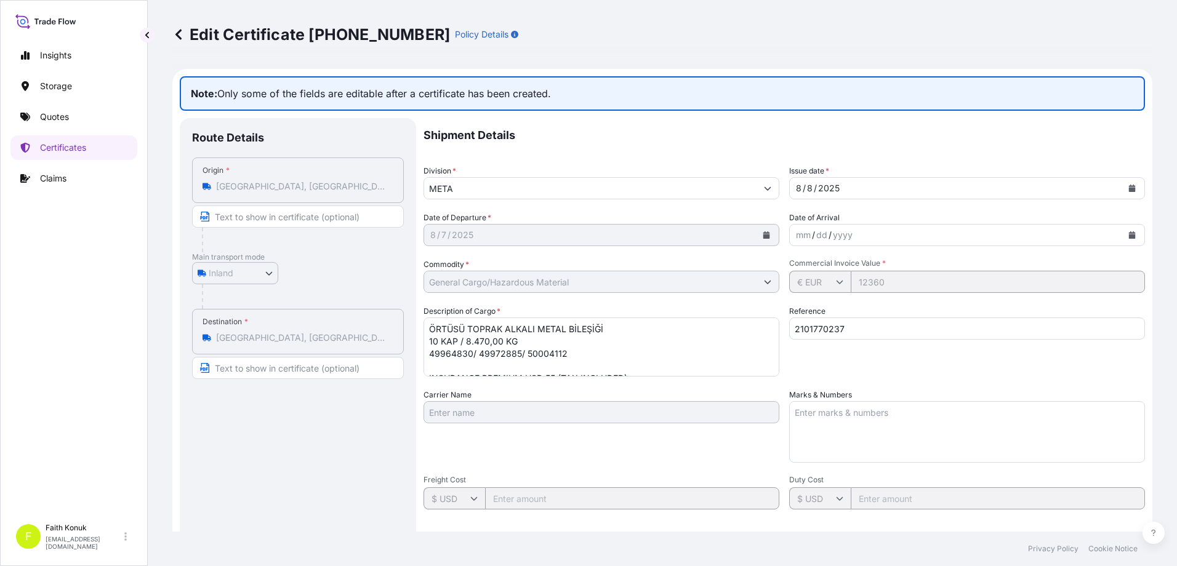
click at [521, 366] on textarea "ÖRTÜSÜ TOPRAK ALKALI METAL BİLEŞİĞİ 10 KAP / 8.470,00 KG 49964830/ 49972885/ 50…" at bounding box center [602, 347] width 356 height 59
drag, startPoint x: 443, startPoint y: 365, endPoint x: 457, endPoint y: 366, distance: 14.2
click at [443, 365] on textarea "ÖRTÜSÜ TOPRAK ALKALI METAL BİLEŞİĞİ 10 KAP / 8.470,00 KG 49964830/ 49972885/ 50…" at bounding box center [602, 347] width 356 height 59
paste textarea "PLAKA : 50 DK 298"
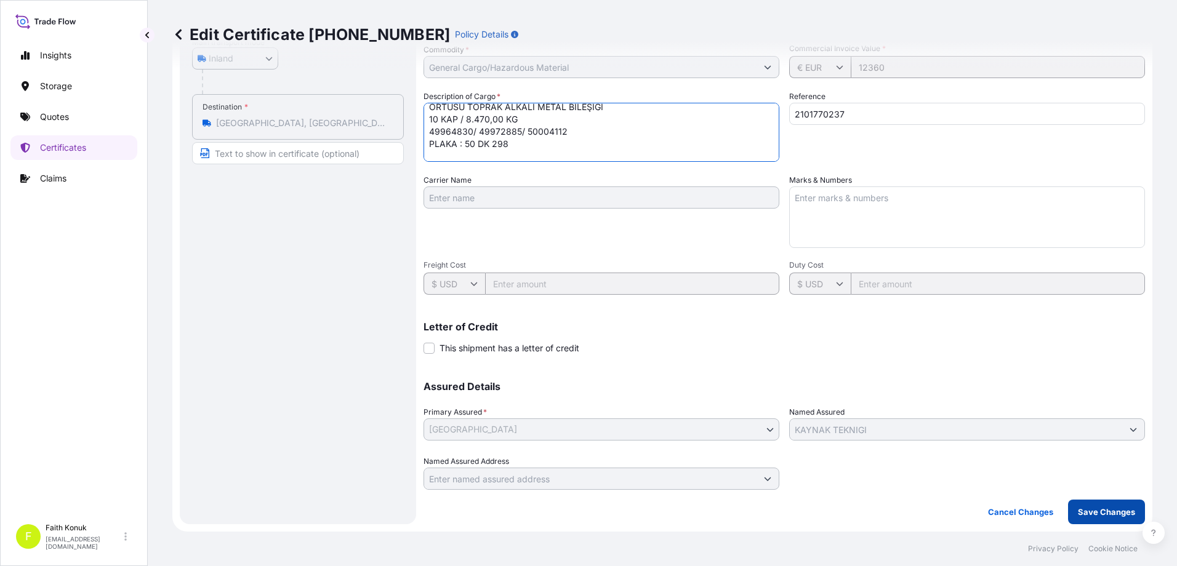
type textarea "ÖRTÜSÜ TOPRAK ALKALI METAL BİLEŞİĞİ 10 KAP / 8.470,00 KG 49964830/ 49972885/ 50…"
click at [1095, 509] on p "Save Changes" at bounding box center [1106, 512] width 57 height 12
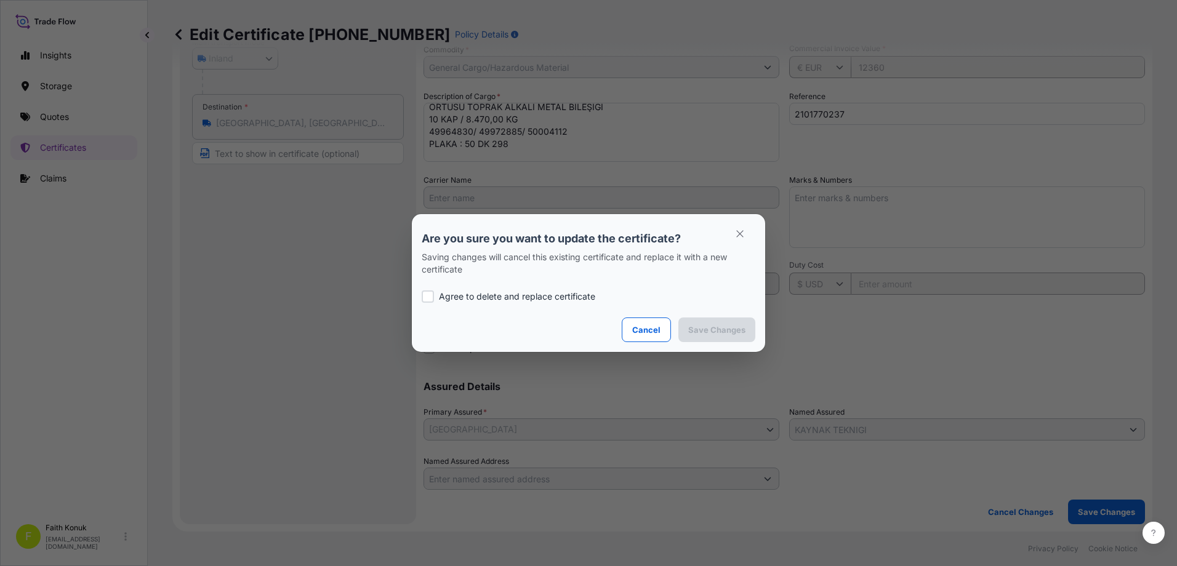
click at [461, 292] on p "Agree to delete and replace certificate" at bounding box center [517, 297] width 156 height 12
checkbox input "true"
click at [713, 332] on p "Save Changes" at bounding box center [716, 330] width 57 height 12
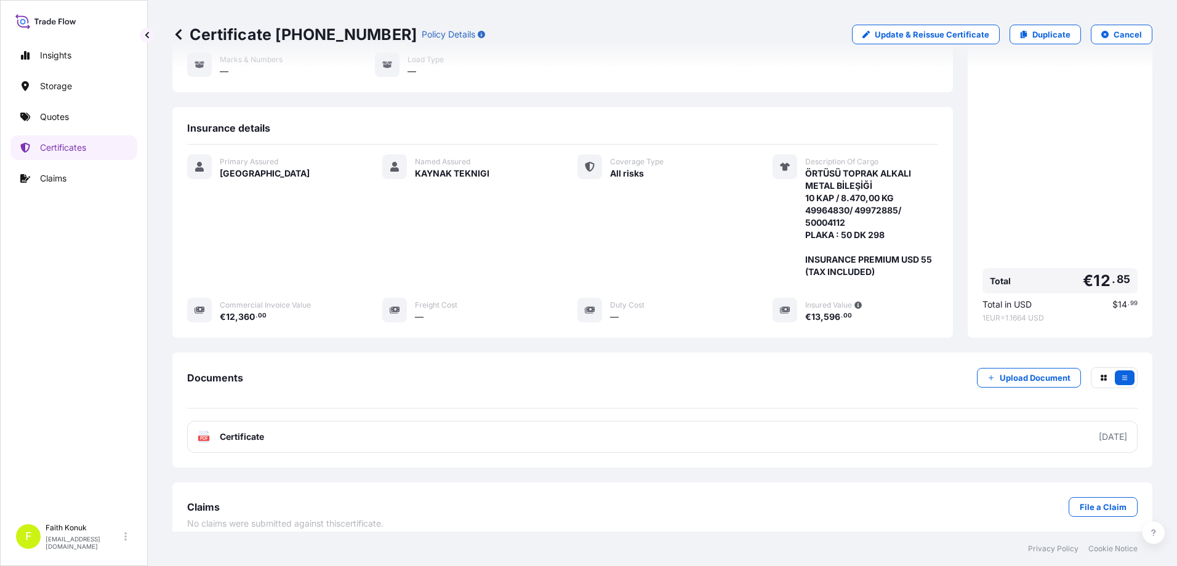
scroll to position [167, 0]
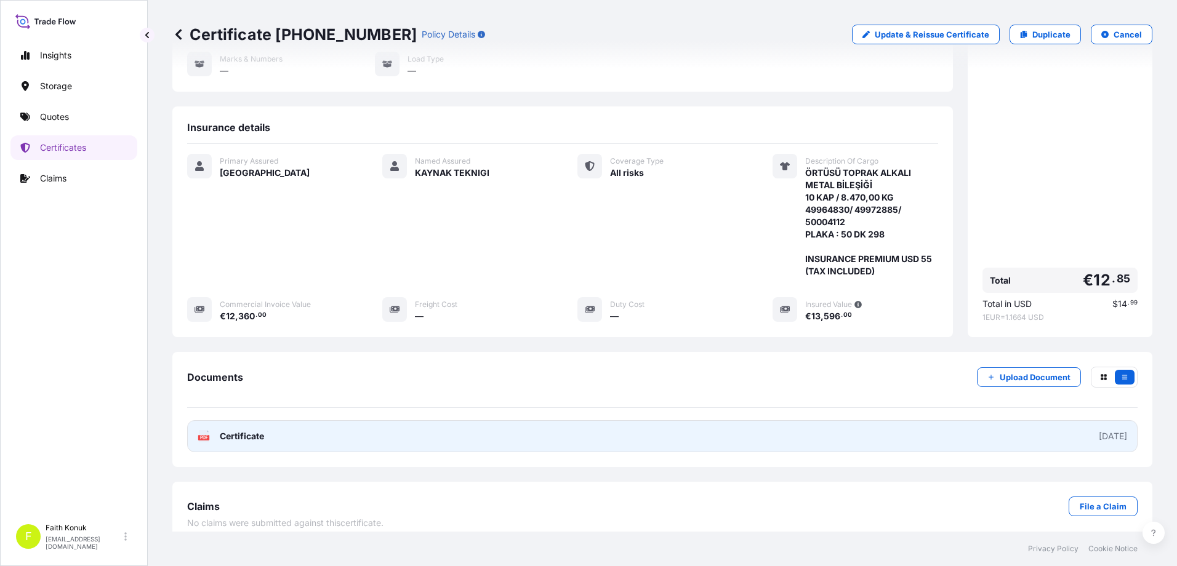
click at [252, 430] on span "Certificate" at bounding box center [242, 436] width 44 height 12
